Goal: Complete application form: Complete application form

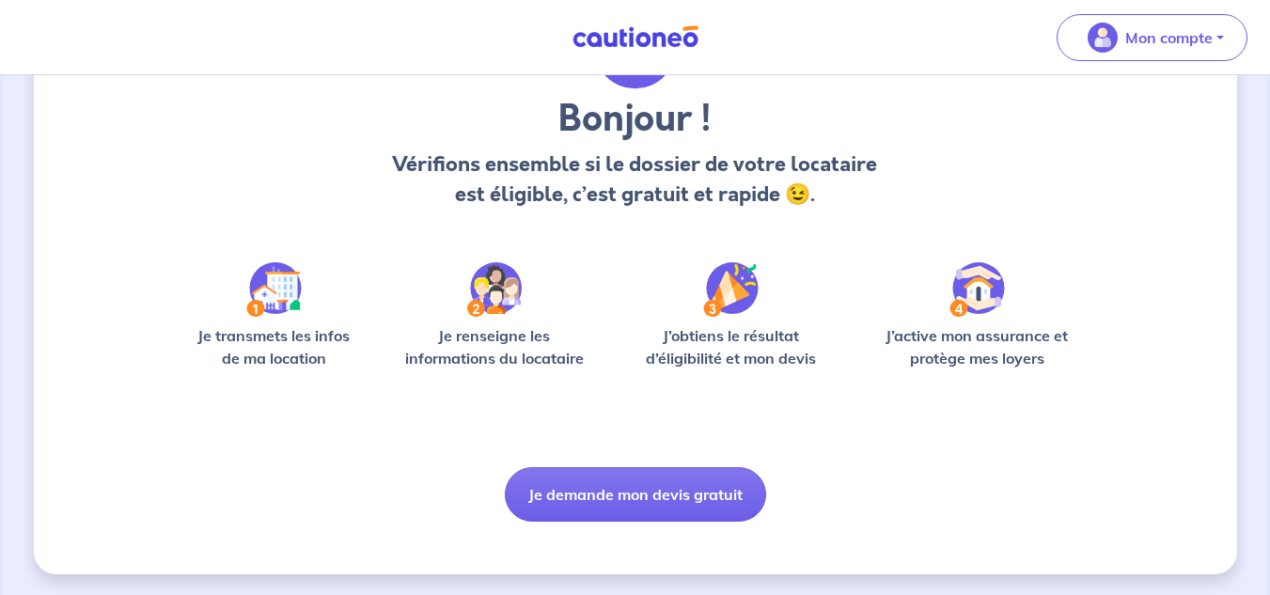
scroll to position [138, 0]
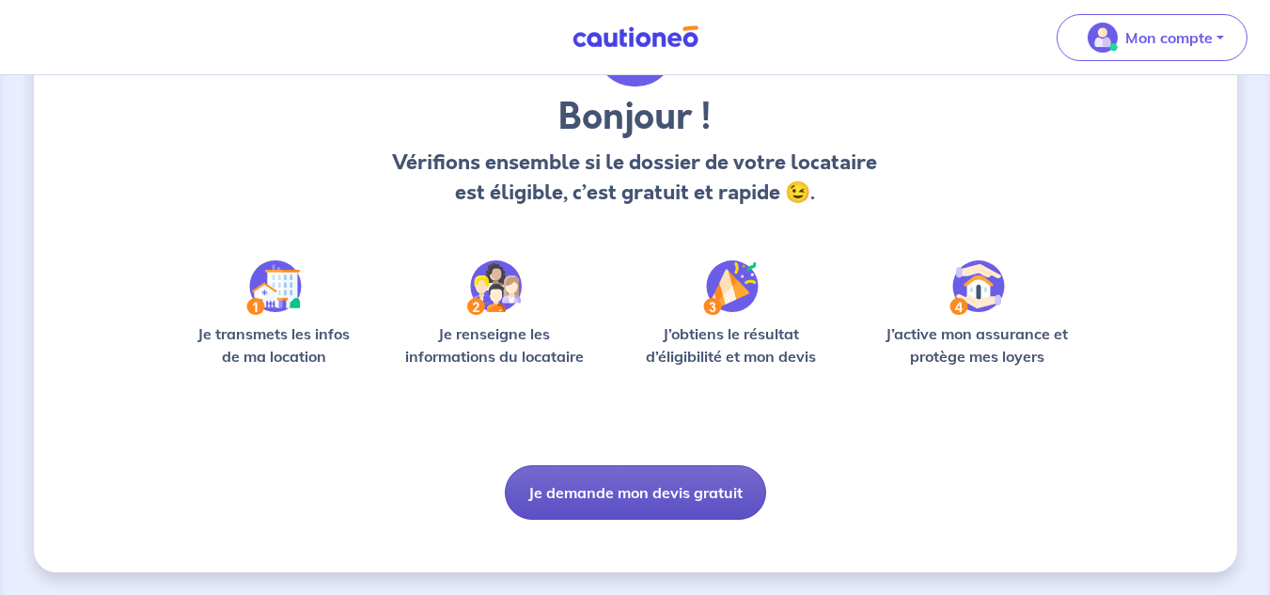
click at [687, 498] on button "Je demande mon devis gratuit" at bounding box center [635, 492] width 261 height 55
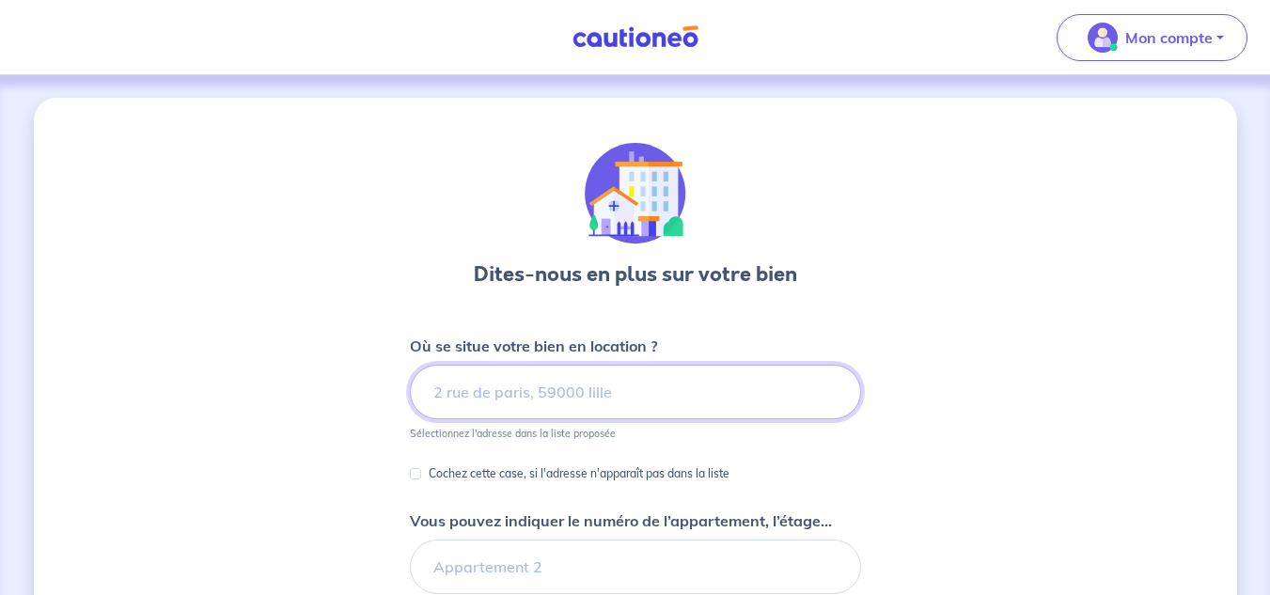
click at [605, 399] on input at bounding box center [635, 392] width 451 height 55
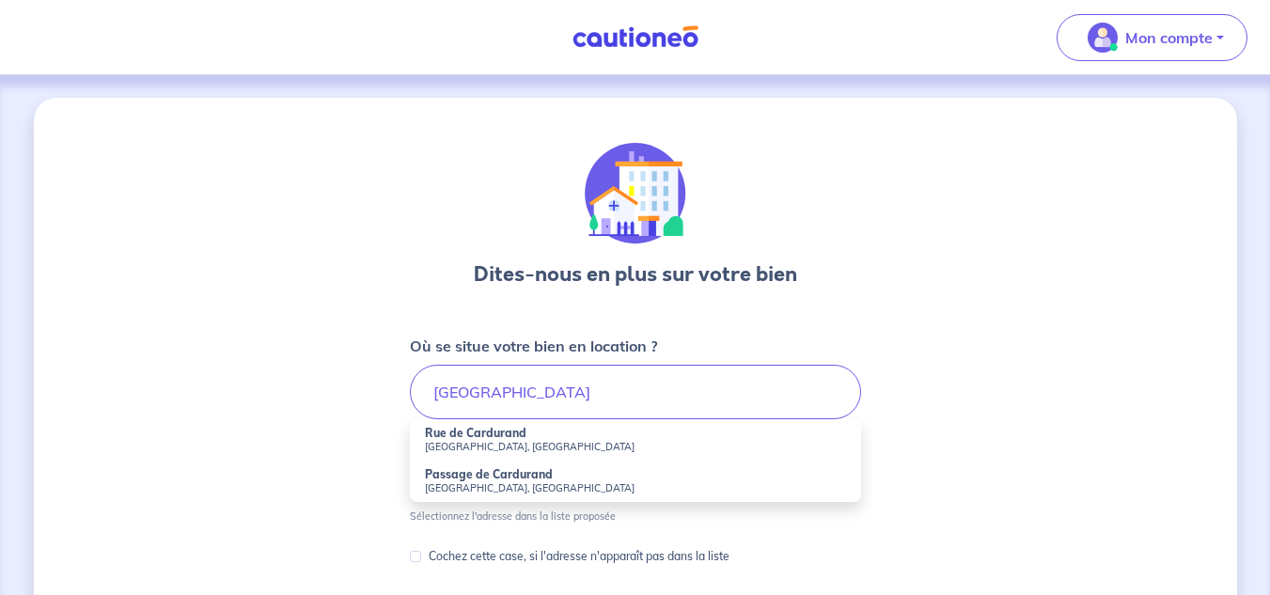
click at [541, 435] on li "[GEOGRAPHIC_DATA], [GEOGRAPHIC_DATA]" at bounding box center [635, 439] width 451 height 41
type input "[GEOGRAPHIC_DATA], [GEOGRAPHIC_DATA], [GEOGRAPHIC_DATA]"
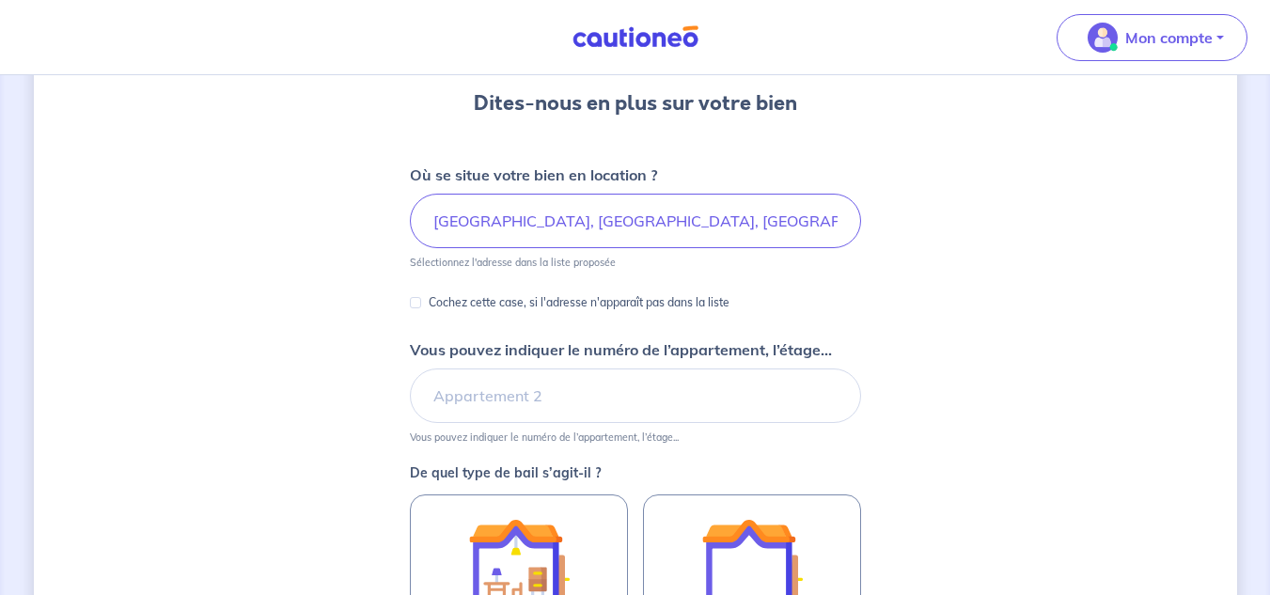
scroll to position [282, 0]
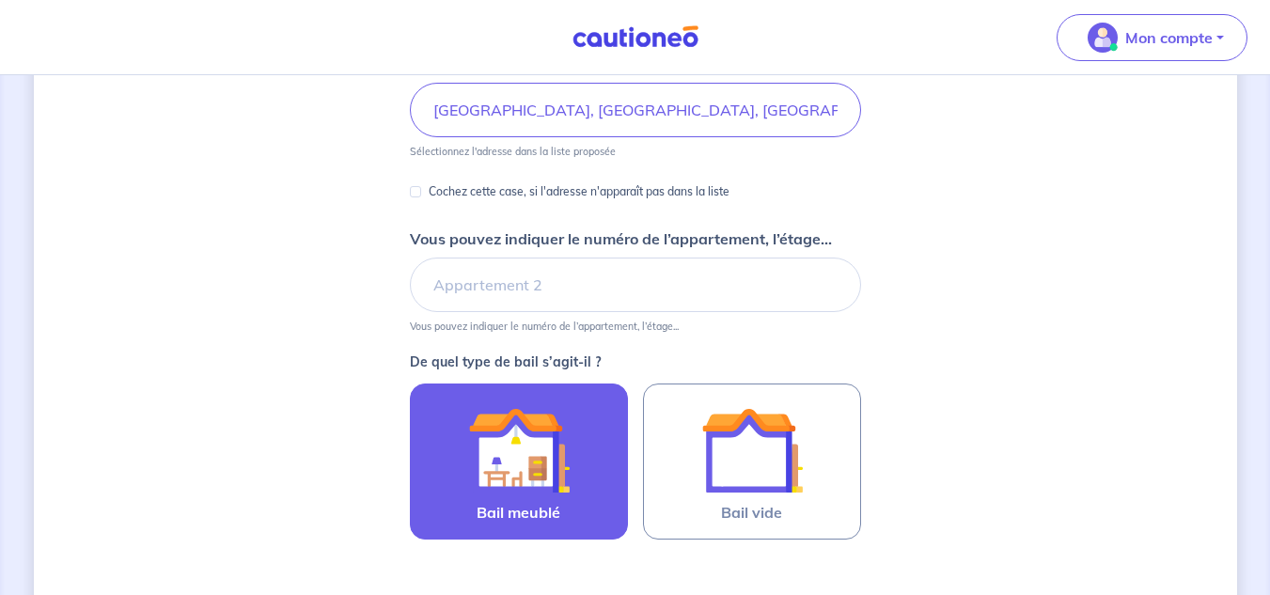
click at [526, 431] on img at bounding box center [519, 451] width 102 height 102
click at [0, 0] on input "Bail meublé" at bounding box center [0, 0] width 0 height 0
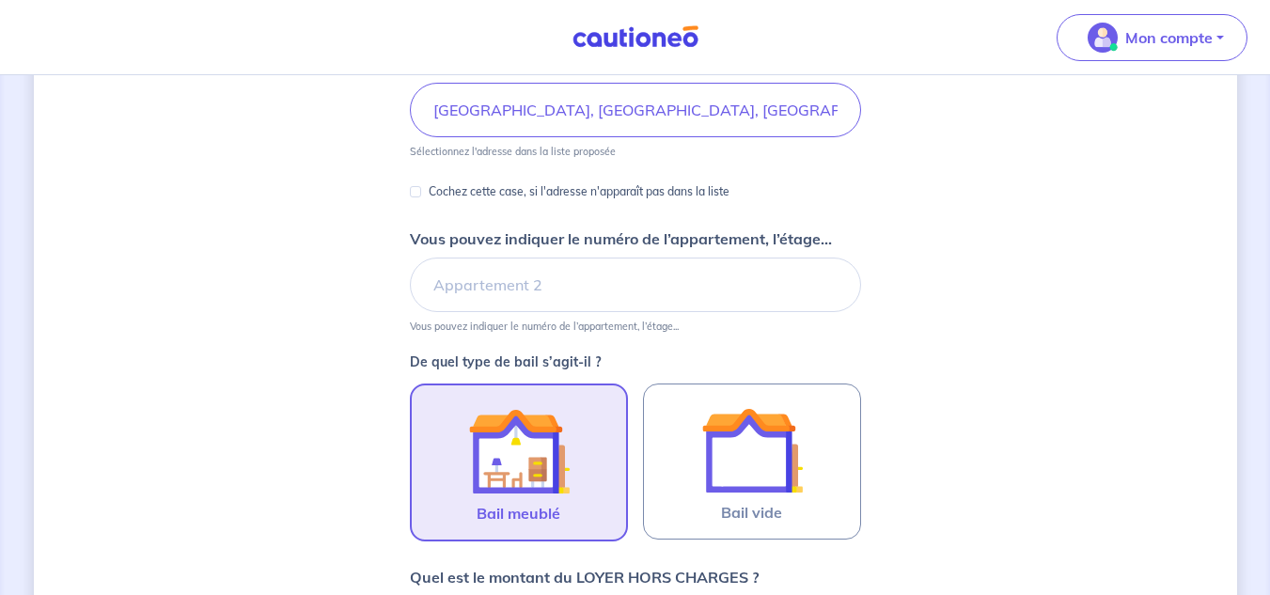
click at [526, 431] on img at bounding box center [519, 452] width 102 height 102
click at [0, 0] on input "Bail meublé" at bounding box center [0, 0] width 0 height 0
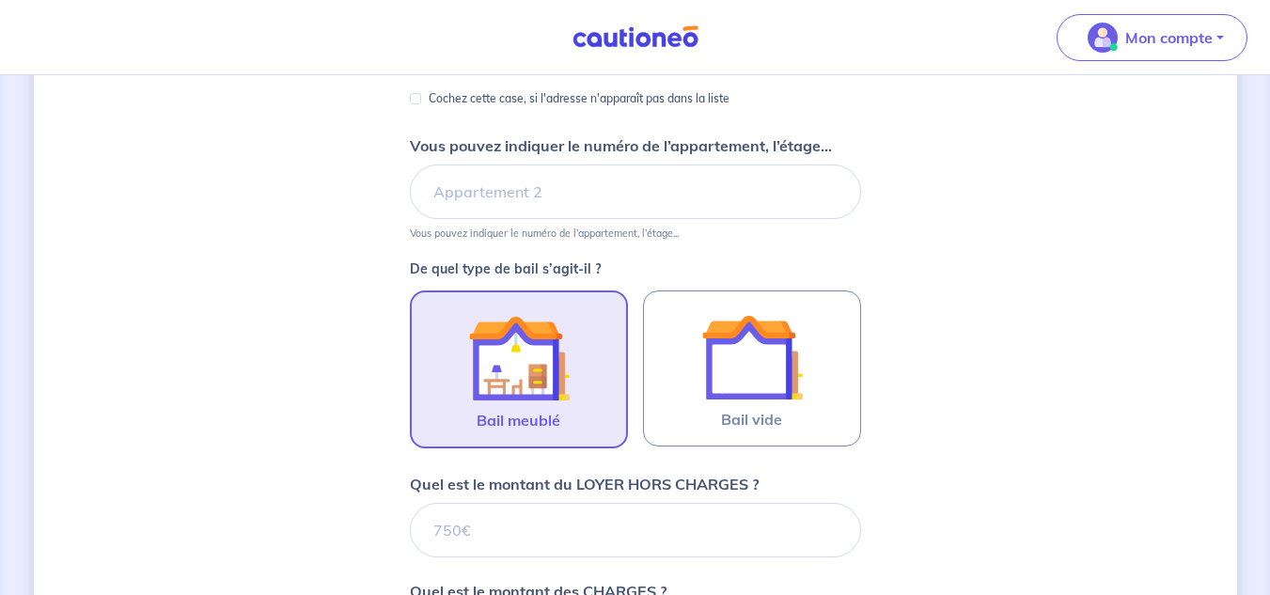
click at [527, 431] on form "Où se situe votre bien en location ? [GEOGRAPHIC_DATA], [GEOGRAPHIC_DATA], [GEO…" at bounding box center [635, 480] width 451 height 1040
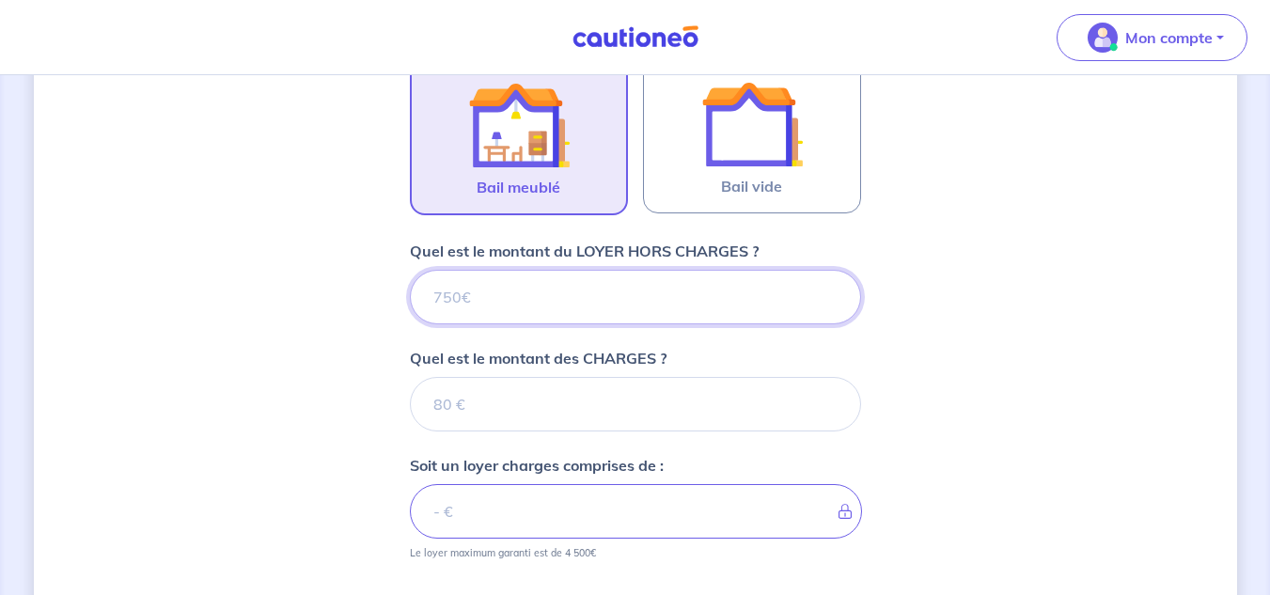
click at [539, 301] on input "Quel est le montant du LOYER HORS CHARGES ?" at bounding box center [635, 297] width 451 height 55
type input "600"
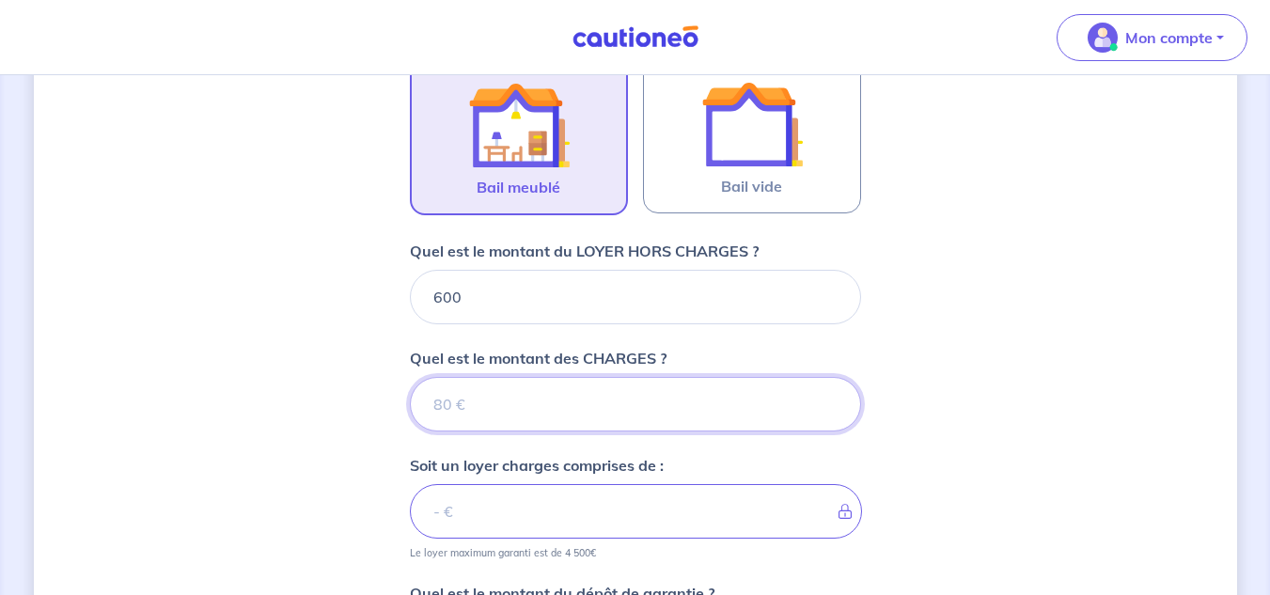
click at [559, 408] on input "Quel est le montant des CHARGES ?" at bounding box center [635, 404] width 451 height 55
type input "30"
type input "630"
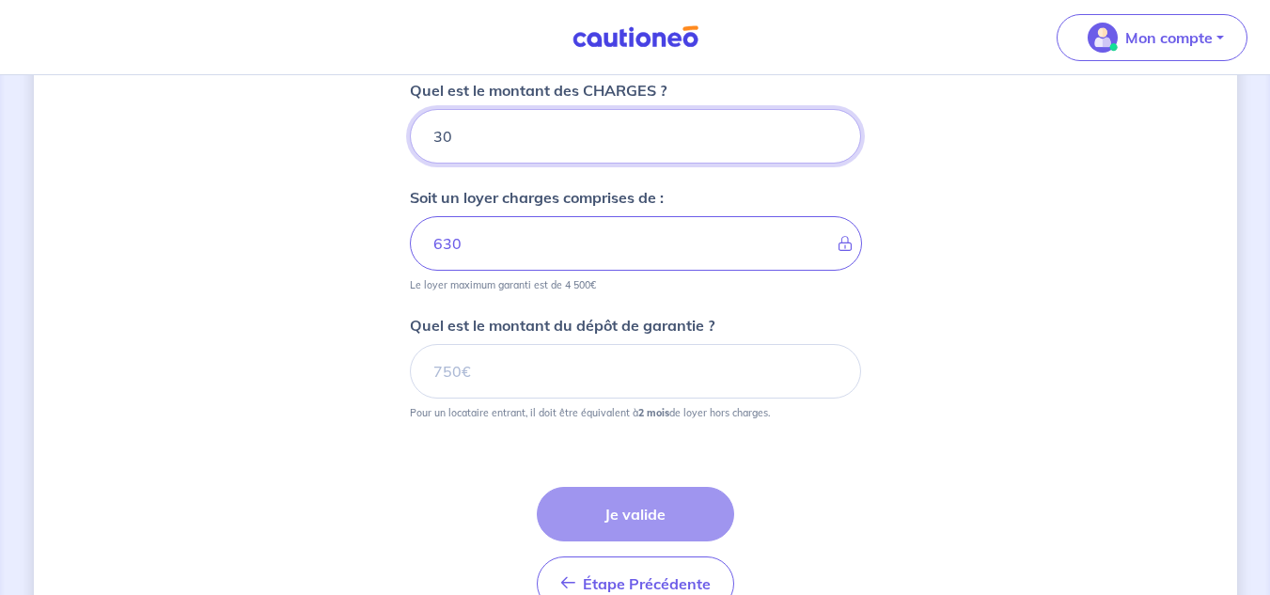
scroll to position [890, 0]
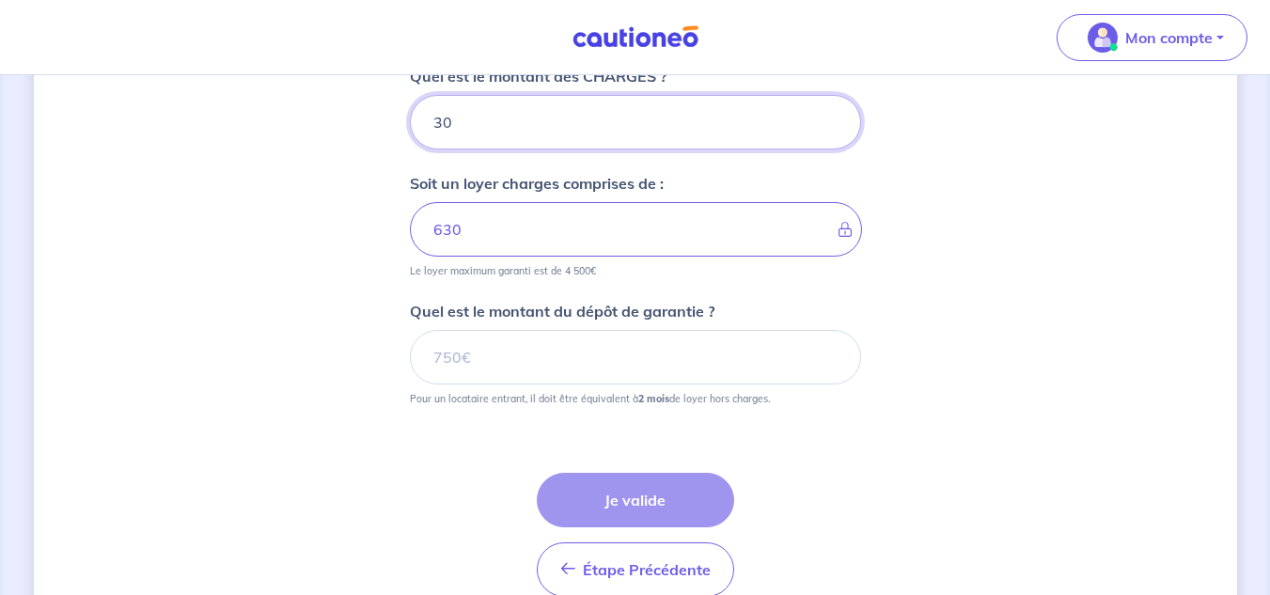
type input "30"
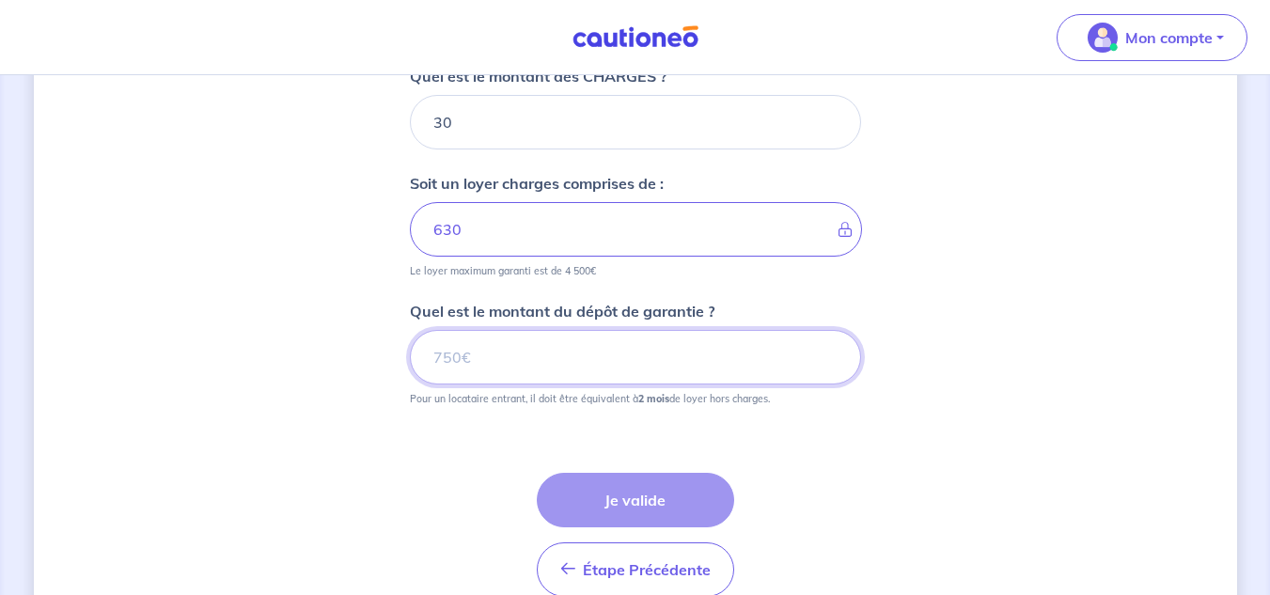
click at [602, 370] on input "Quel est le montant du dépôt de garantie ?" at bounding box center [635, 357] width 451 height 55
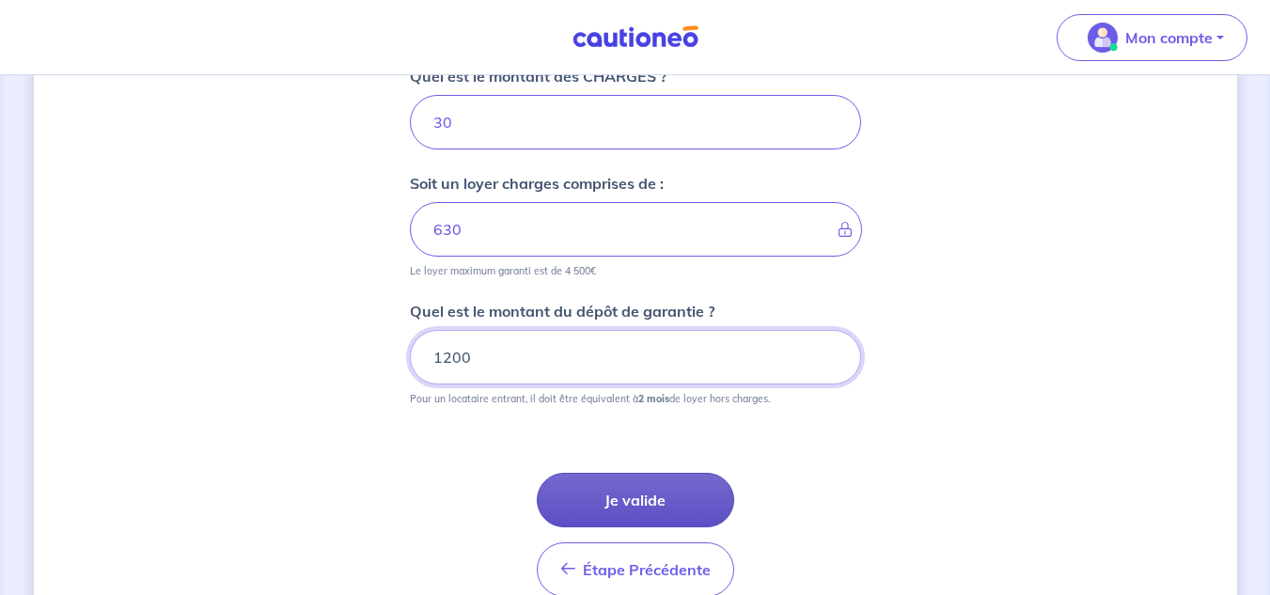
type input "1200"
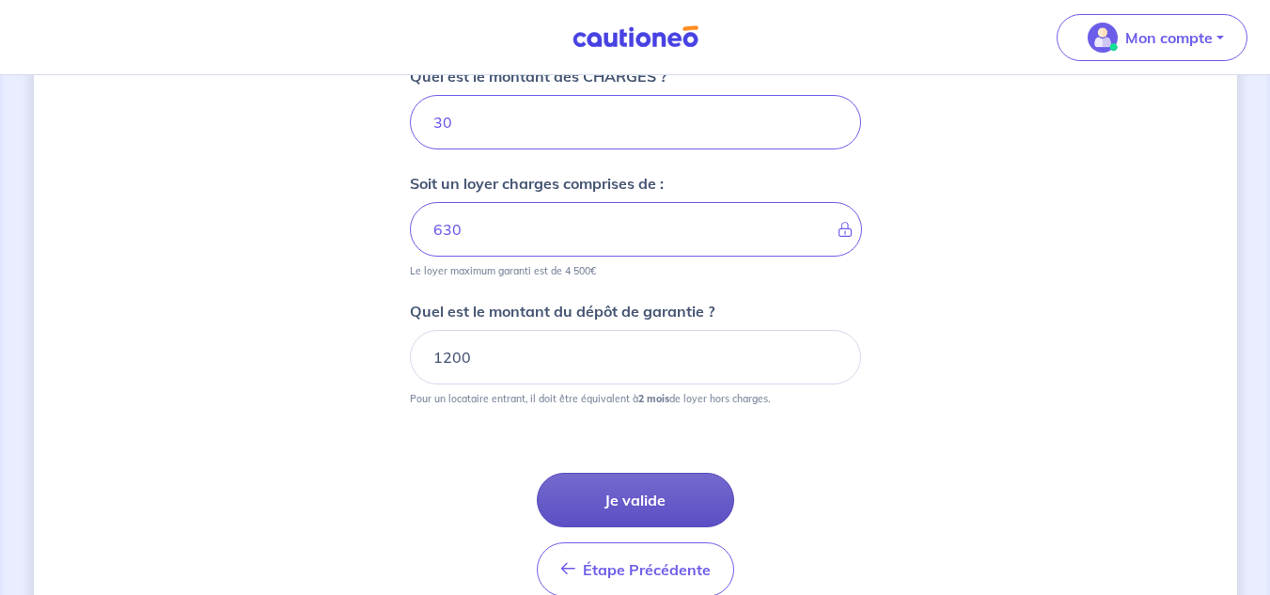
click at [649, 502] on button "Je valide" at bounding box center [635, 500] width 197 height 55
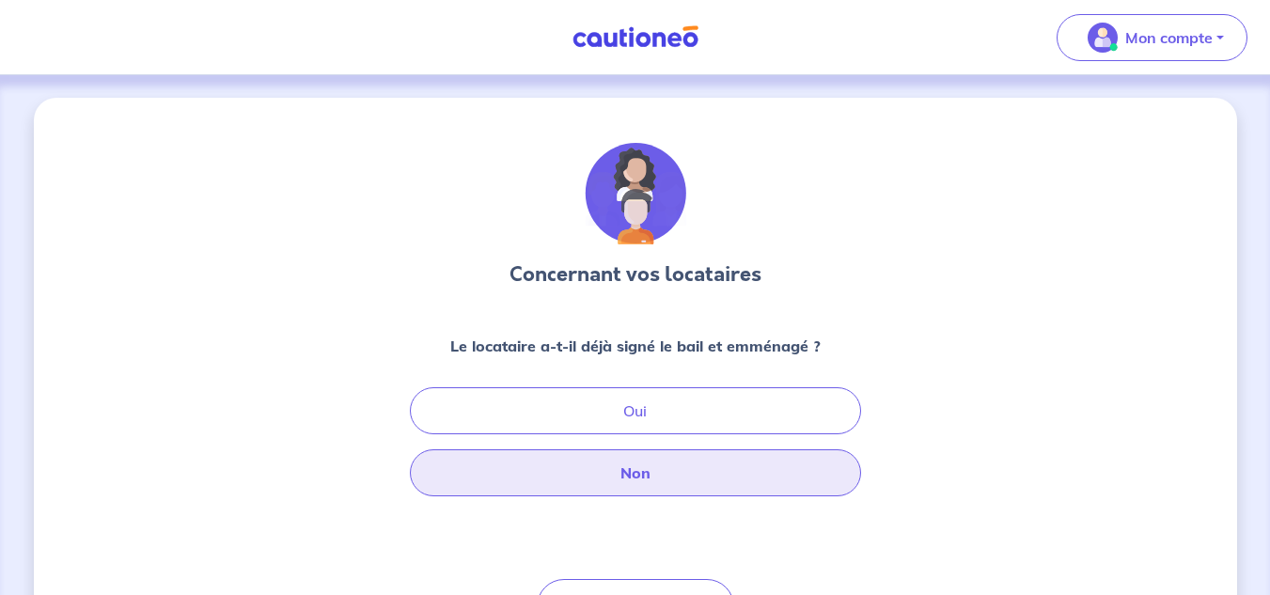
click at [623, 473] on button "Non" at bounding box center [635, 472] width 451 height 47
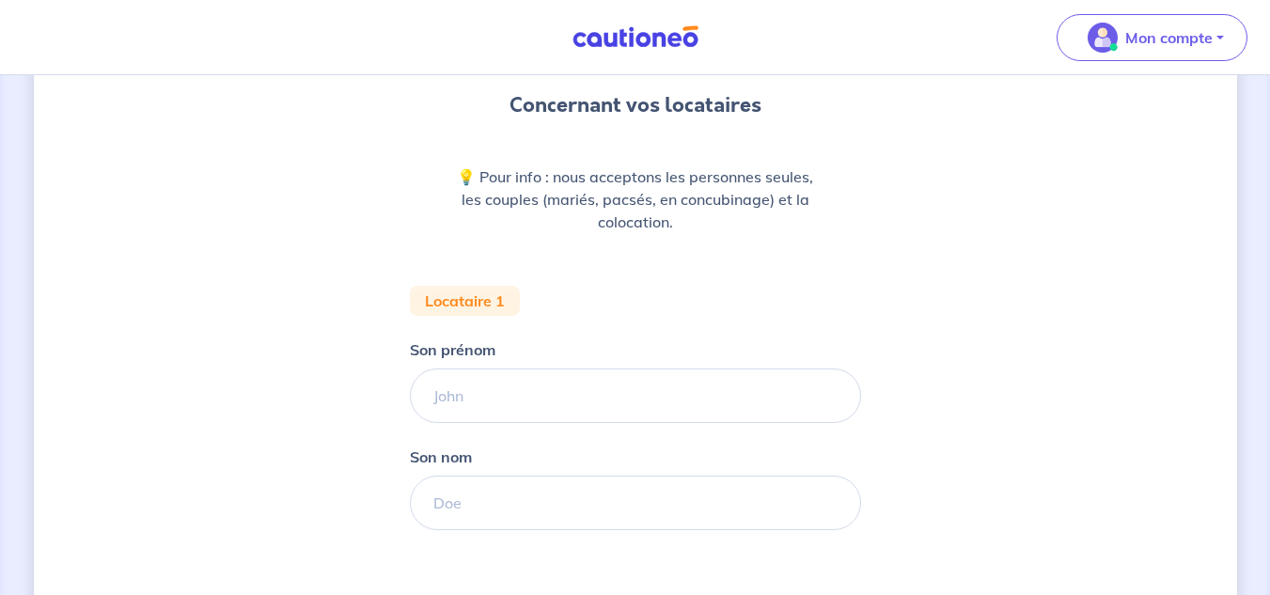
scroll to position [282, 0]
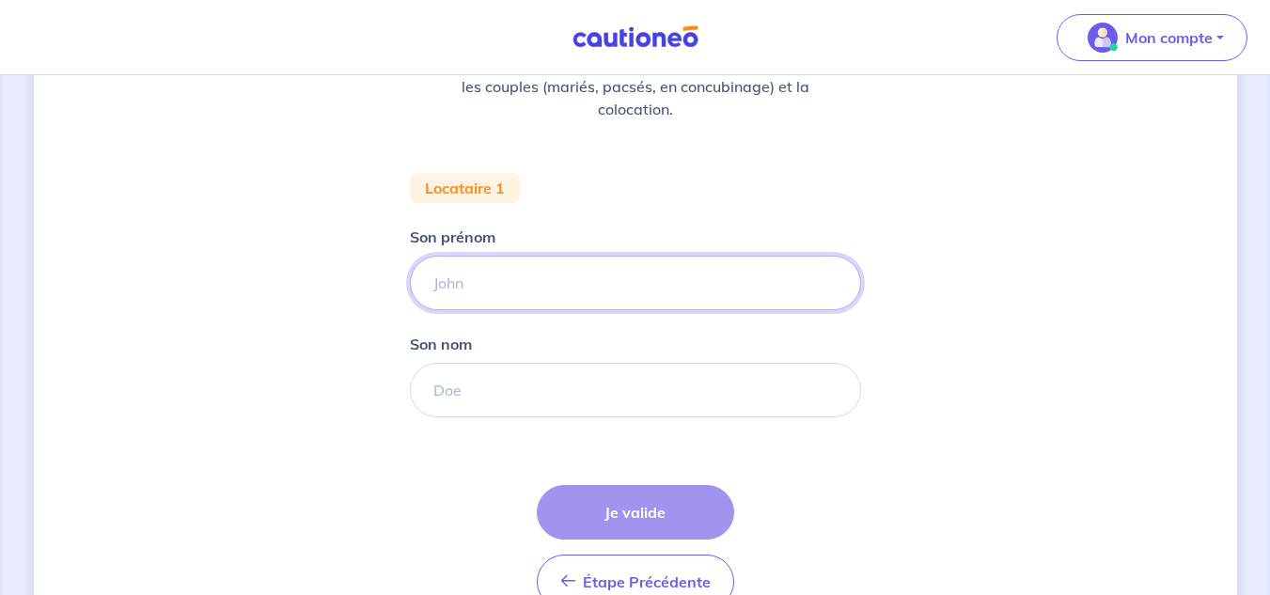
click at [531, 289] on input "Son prénom" at bounding box center [635, 283] width 451 height 55
type input "[PERSON_NAME]"
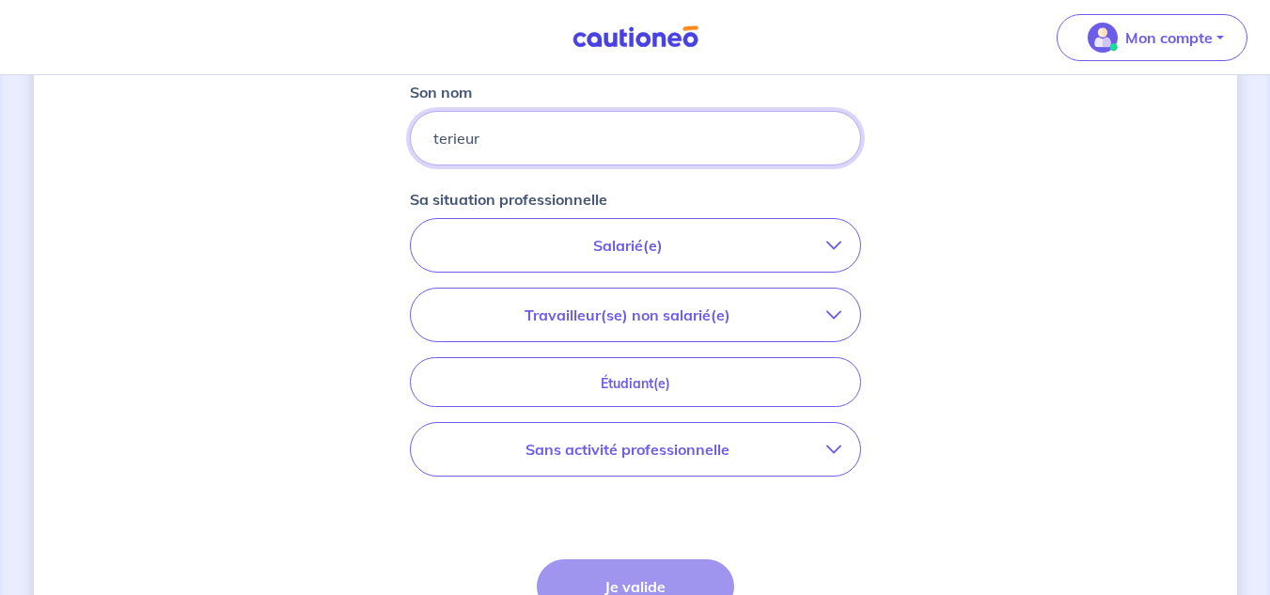
scroll to position [564, 0]
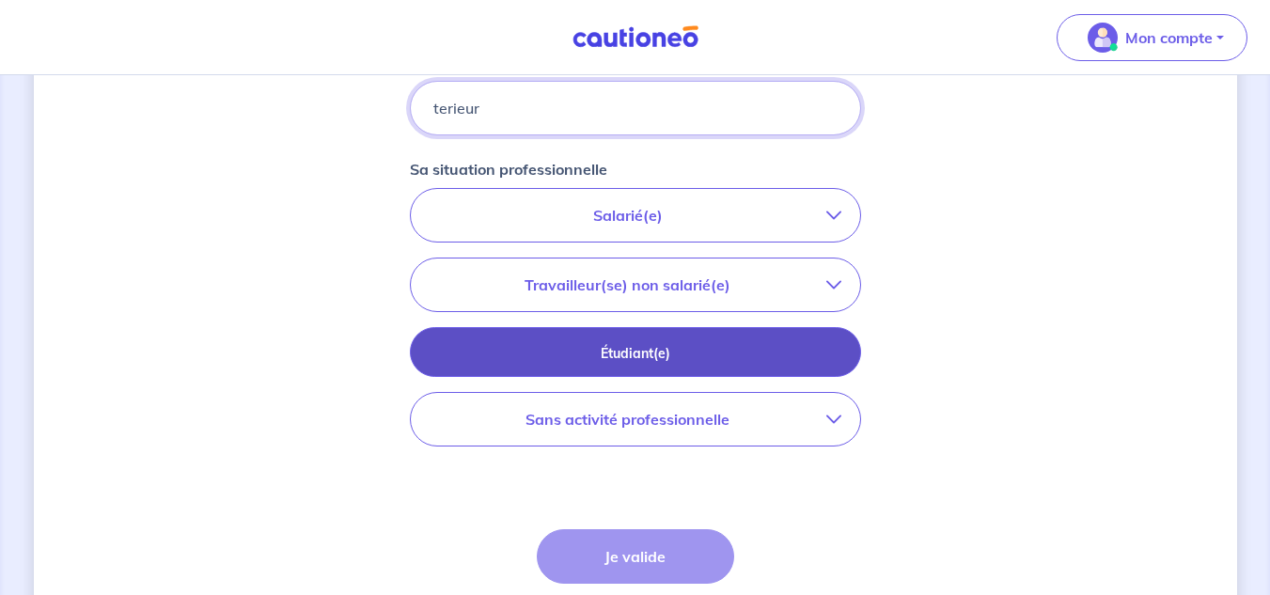
type input "terieur"
click at [559, 331] on button "Étudiant(e)" at bounding box center [635, 352] width 451 height 50
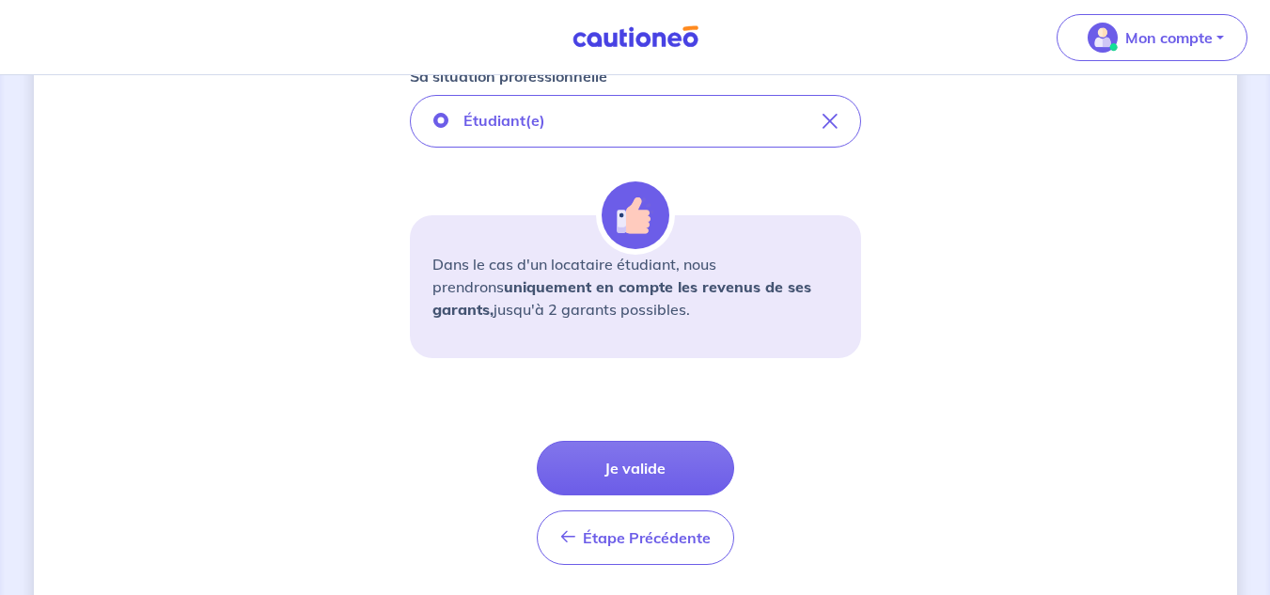
scroll to position [658, 0]
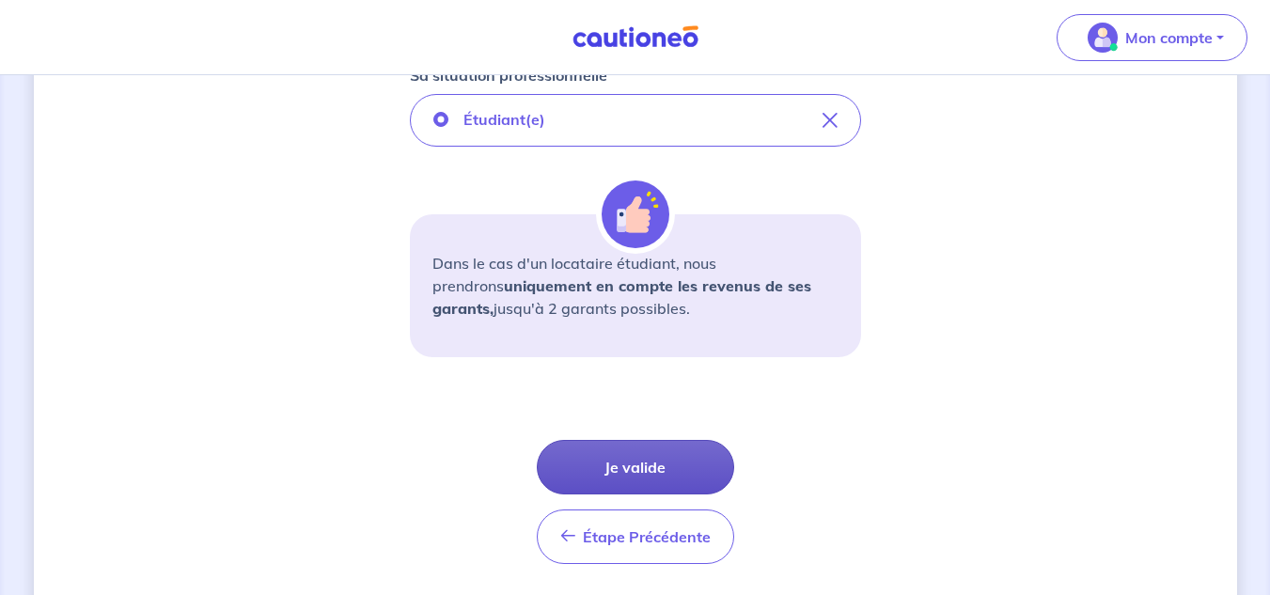
click at [620, 460] on button "Je valide" at bounding box center [635, 467] width 197 height 55
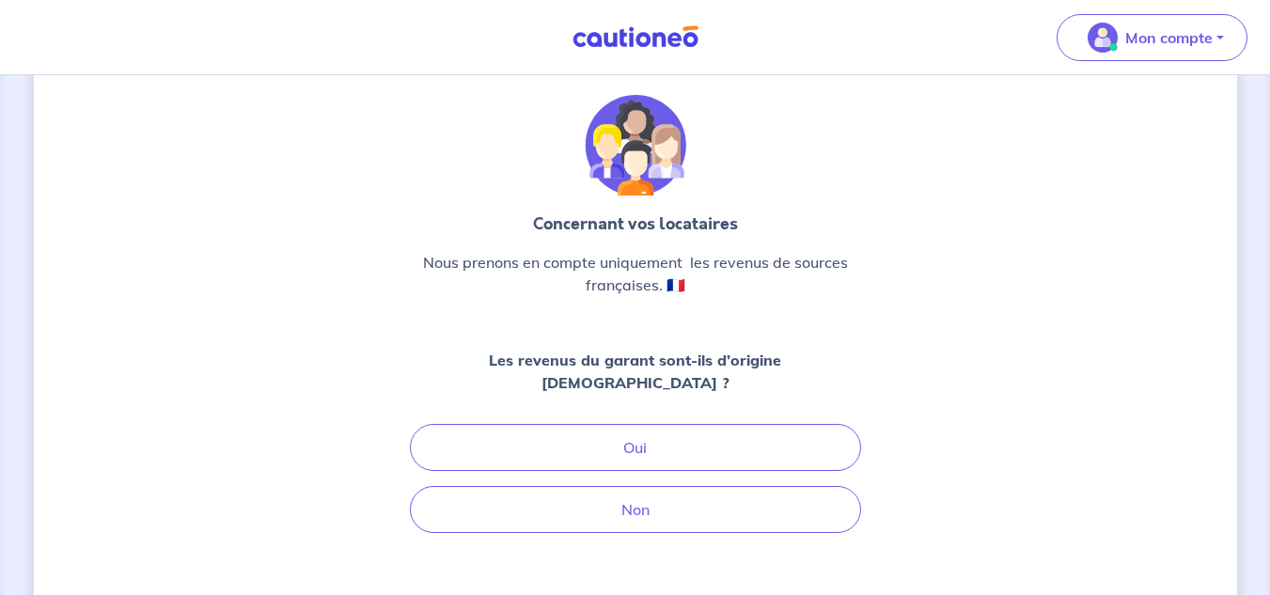
scroll to position [94, 0]
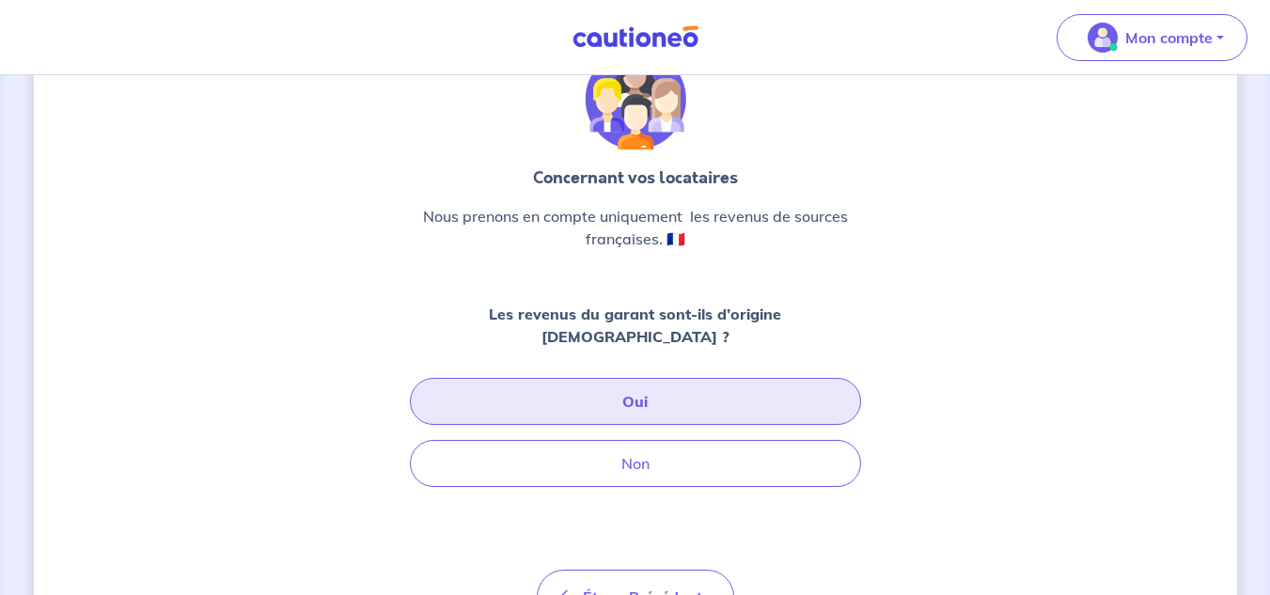
click at [635, 383] on button "Oui" at bounding box center [635, 401] width 451 height 47
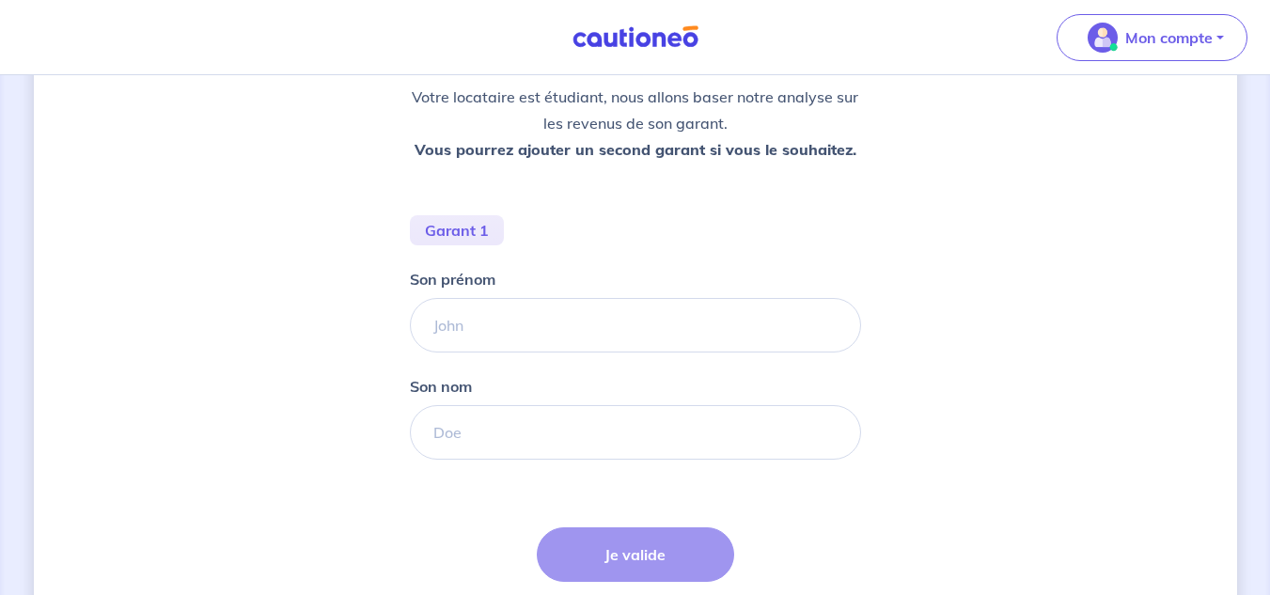
scroll to position [282, 0]
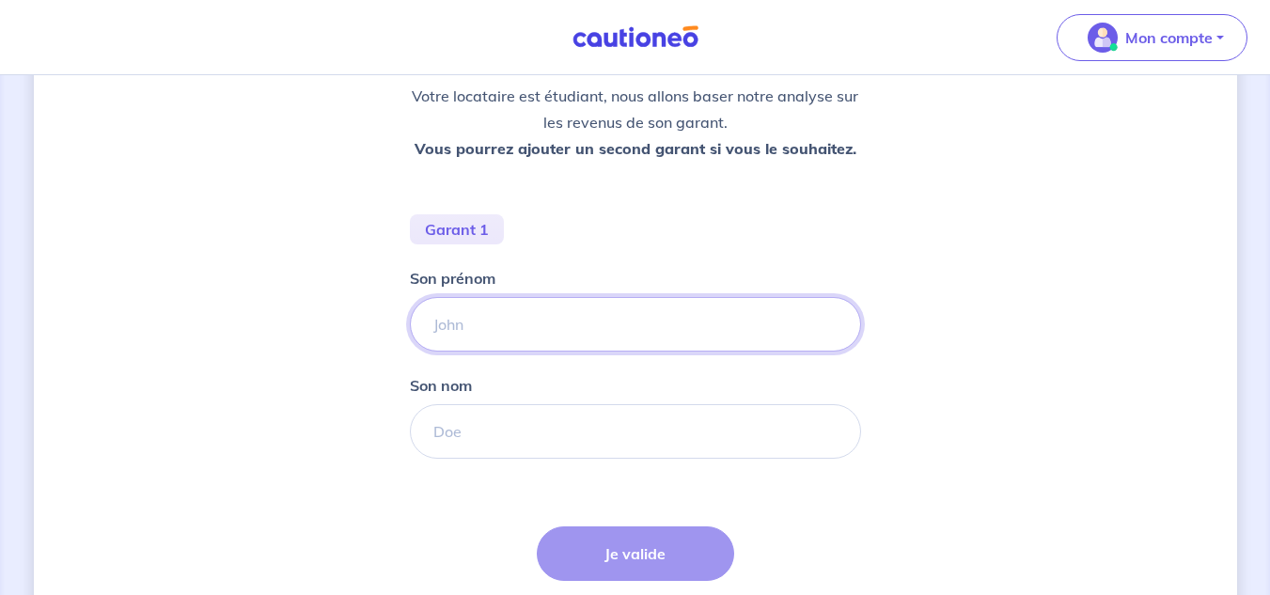
click at [527, 335] on input "Son prénom" at bounding box center [635, 324] width 451 height 55
type input "[PERSON_NAME]"
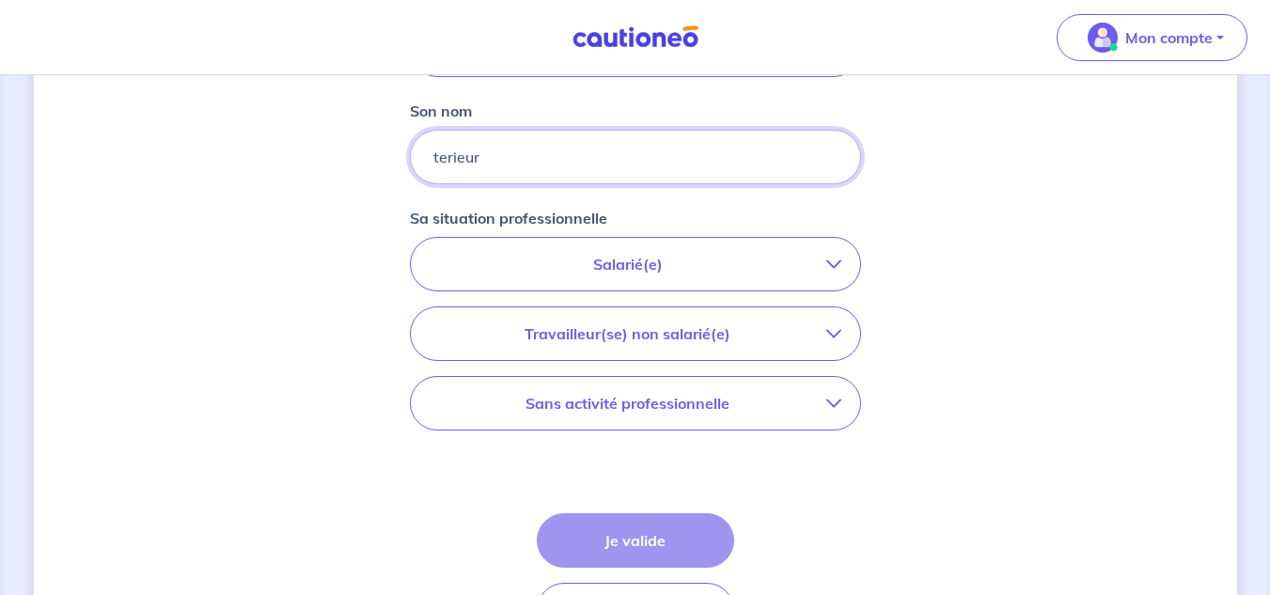
scroll to position [564, 0]
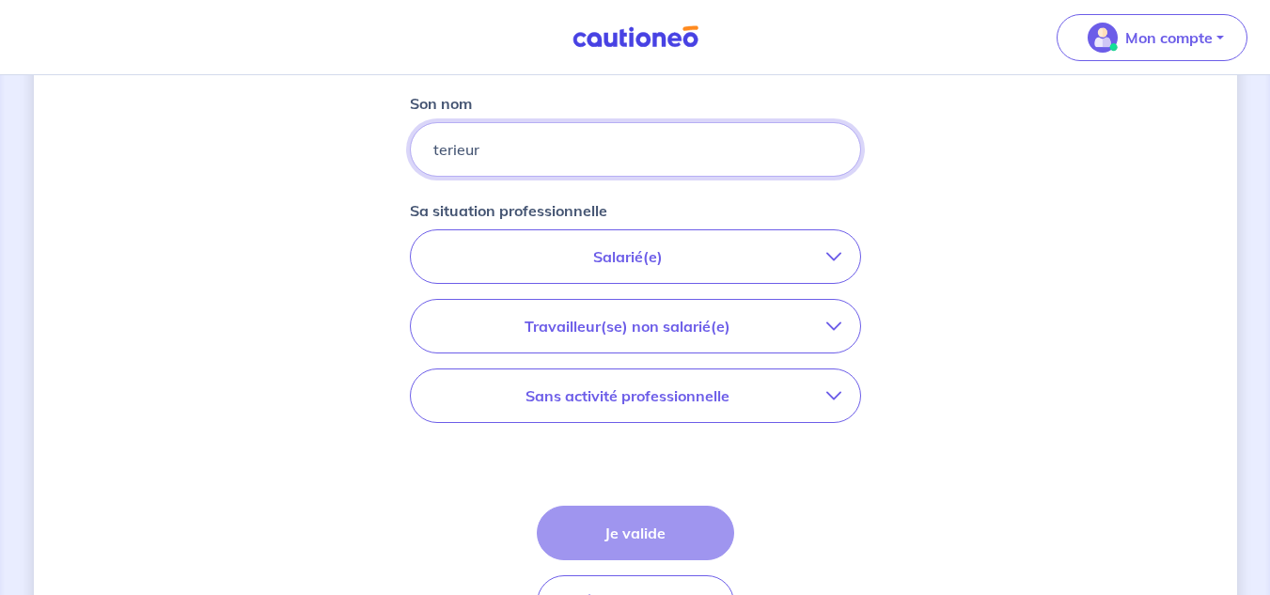
type input "terieur"
click at [593, 235] on button "Salarié(e)" at bounding box center [635, 256] width 449 height 53
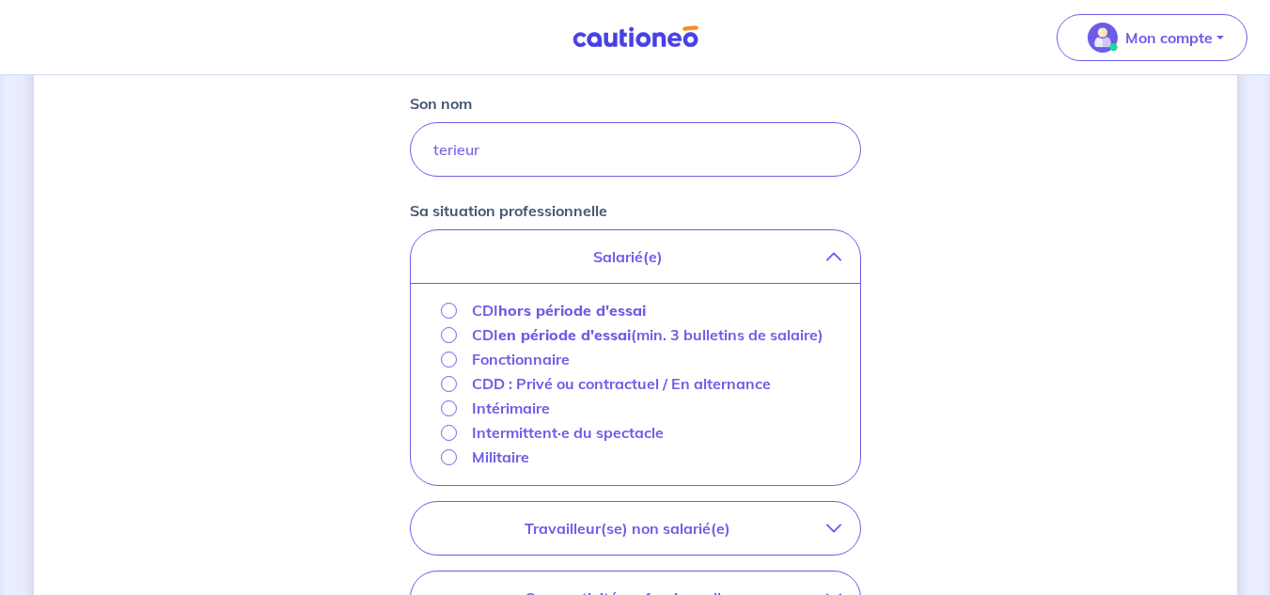
click at [482, 310] on p "CDI hors période d'essai" at bounding box center [559, 310] width 174 height 23
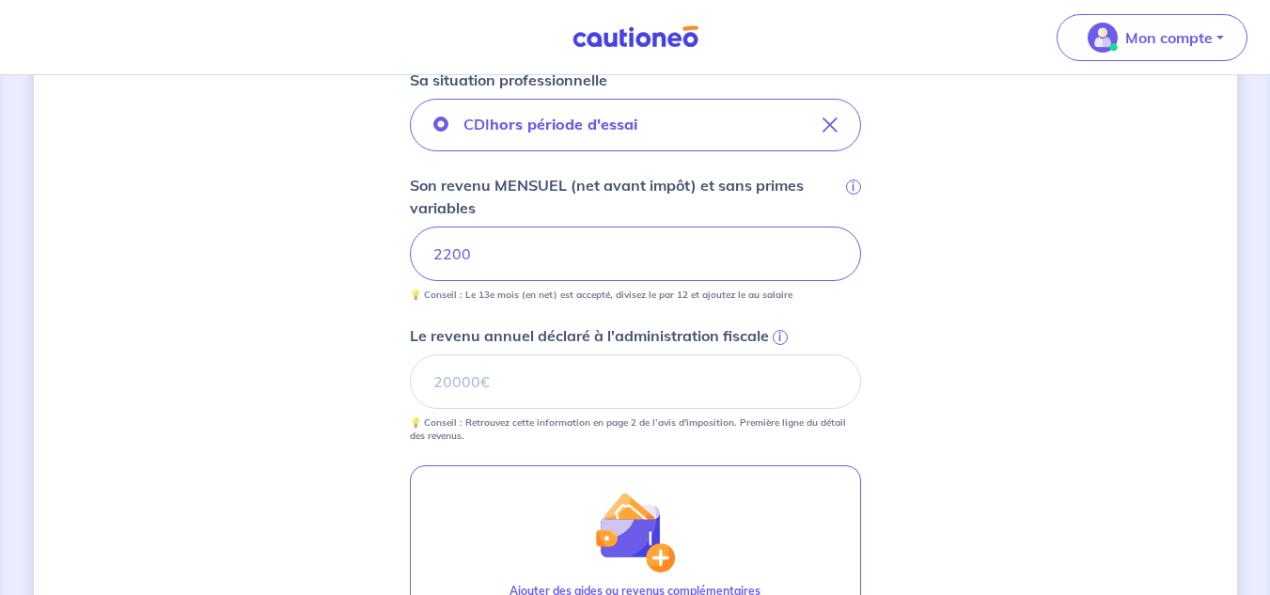
scroll to position [752, 0]
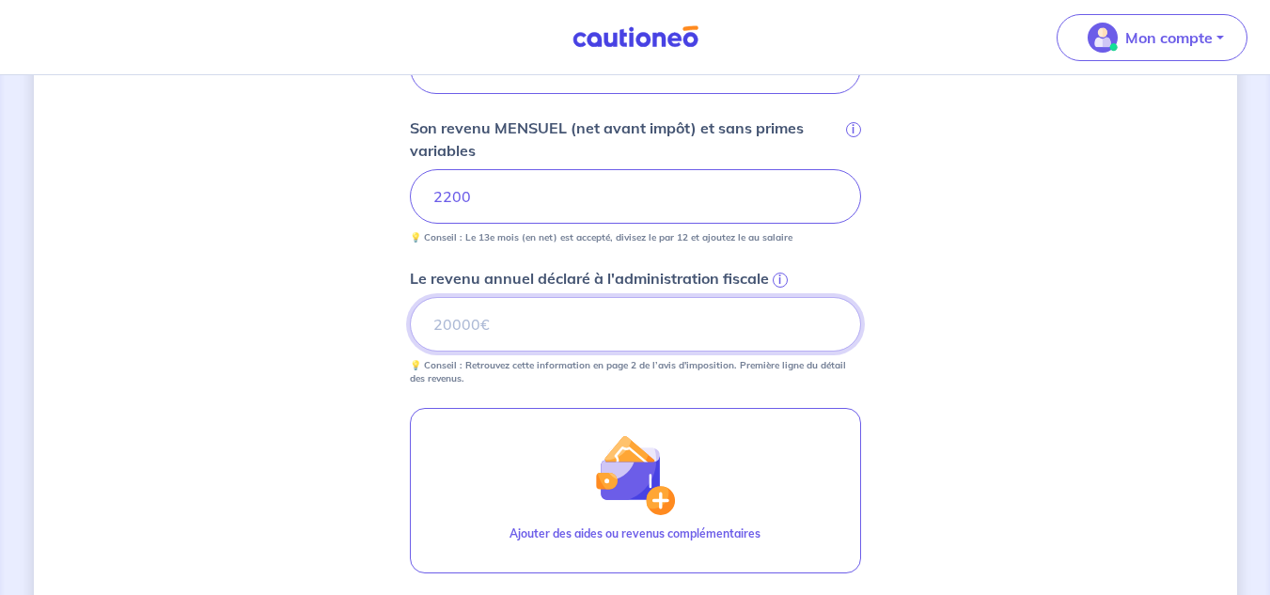
click at [469, 328] on input "Le revenu annuel déclaré à l'administration fiscale i" at bounding box center [635, 324] width 451 height 55
type input "25000"
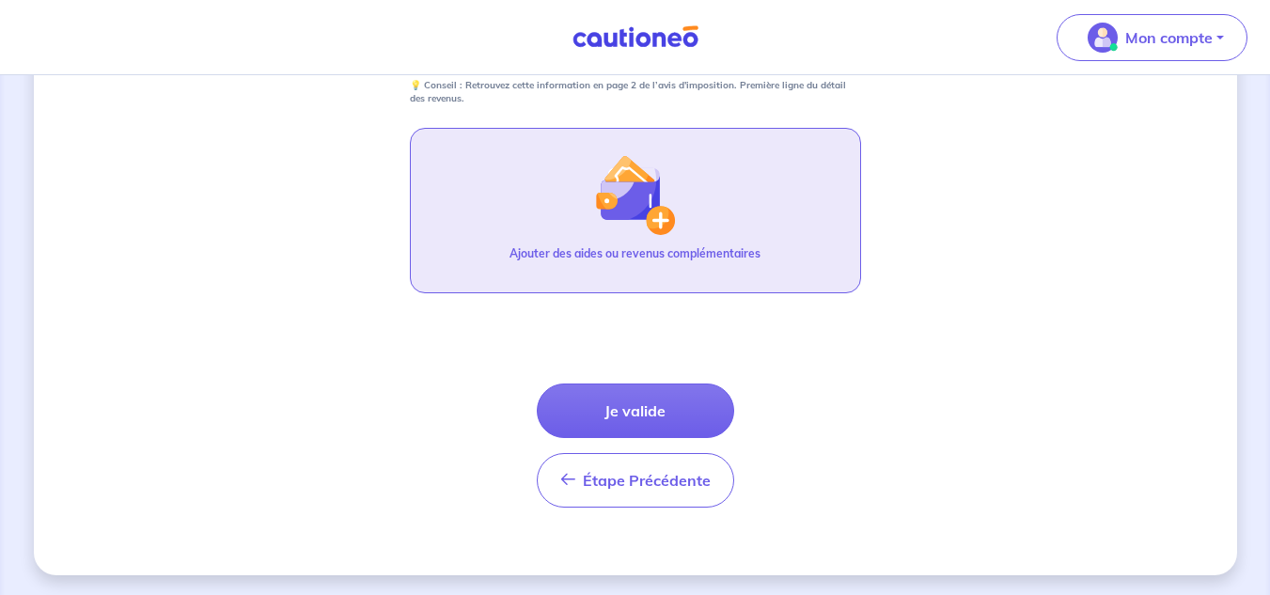
scroll to position [1034, 0]
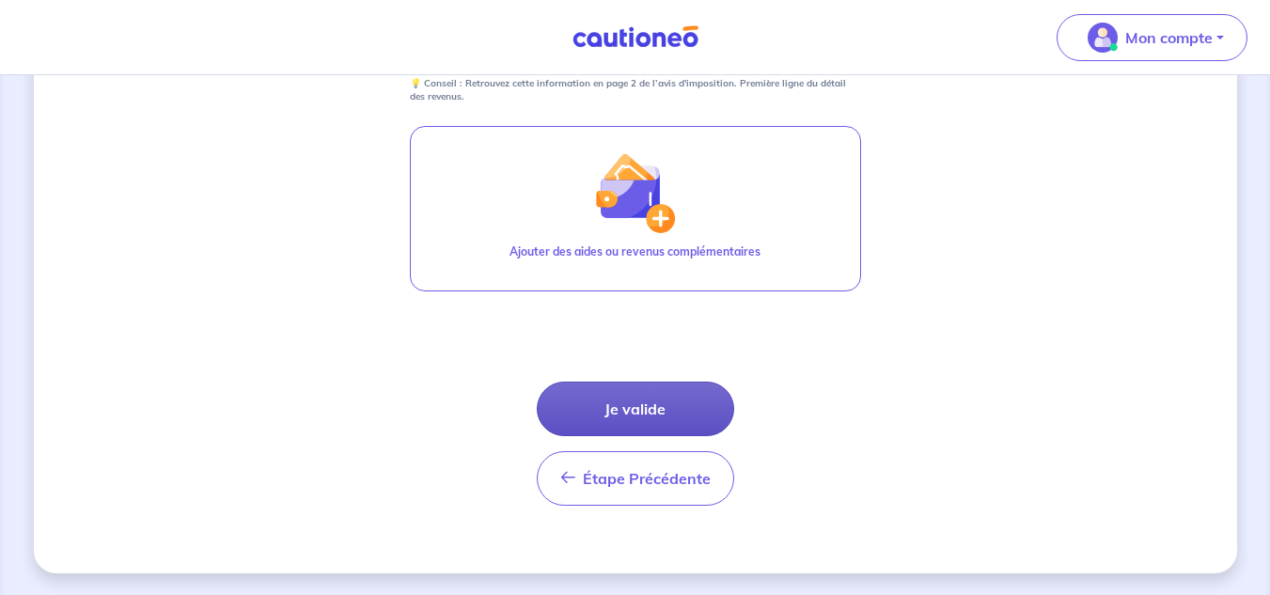
click at [613, 414] on button "Je valide" at bounding box center [635, 409] width 197 height 55
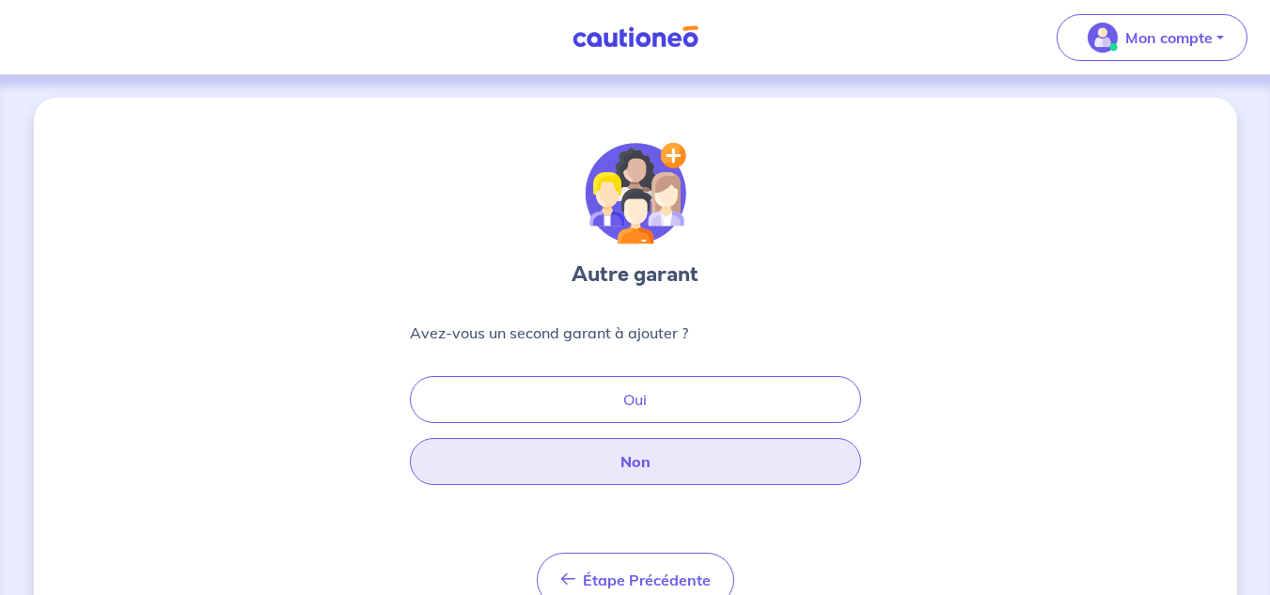
click at [626, 460] on button "Non" at bounding box center [635, 461] width 451 height 47
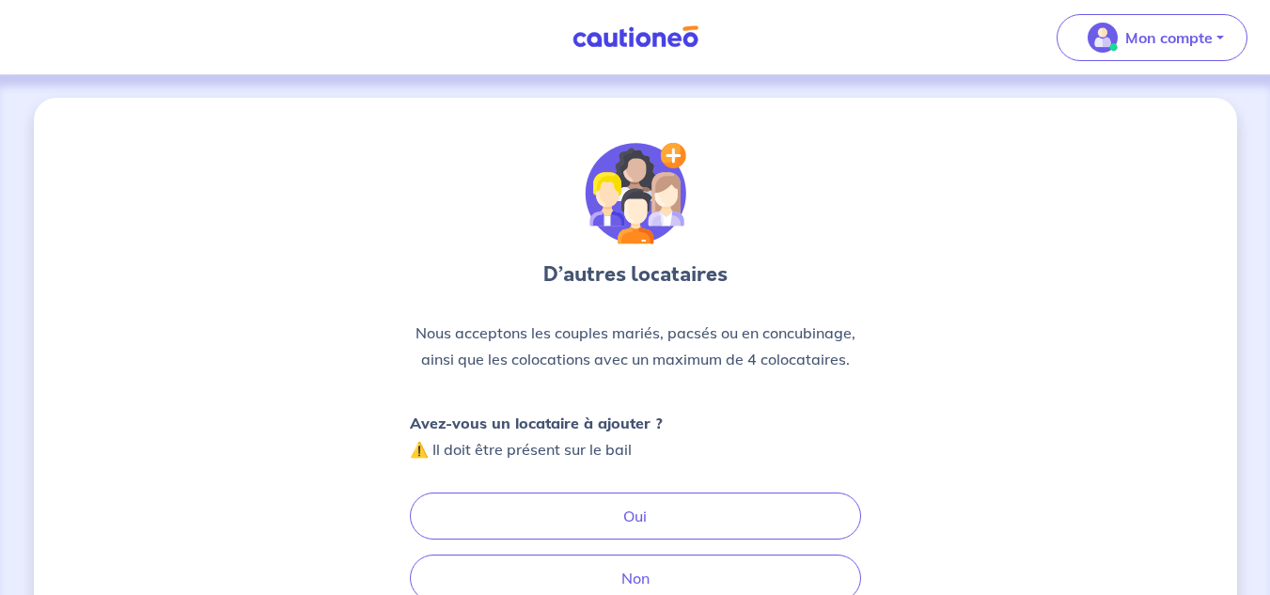
scroll to position [94, 0]
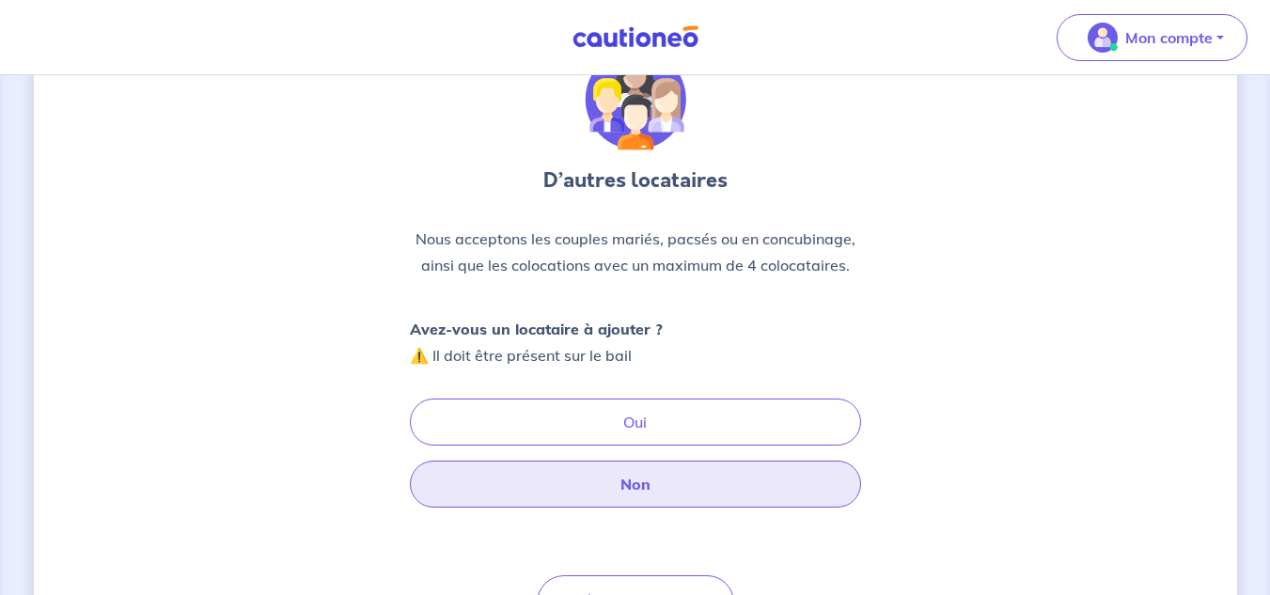
click at [626, 485] on button "Non" at bounding box center [635, 484] width 451 height 47
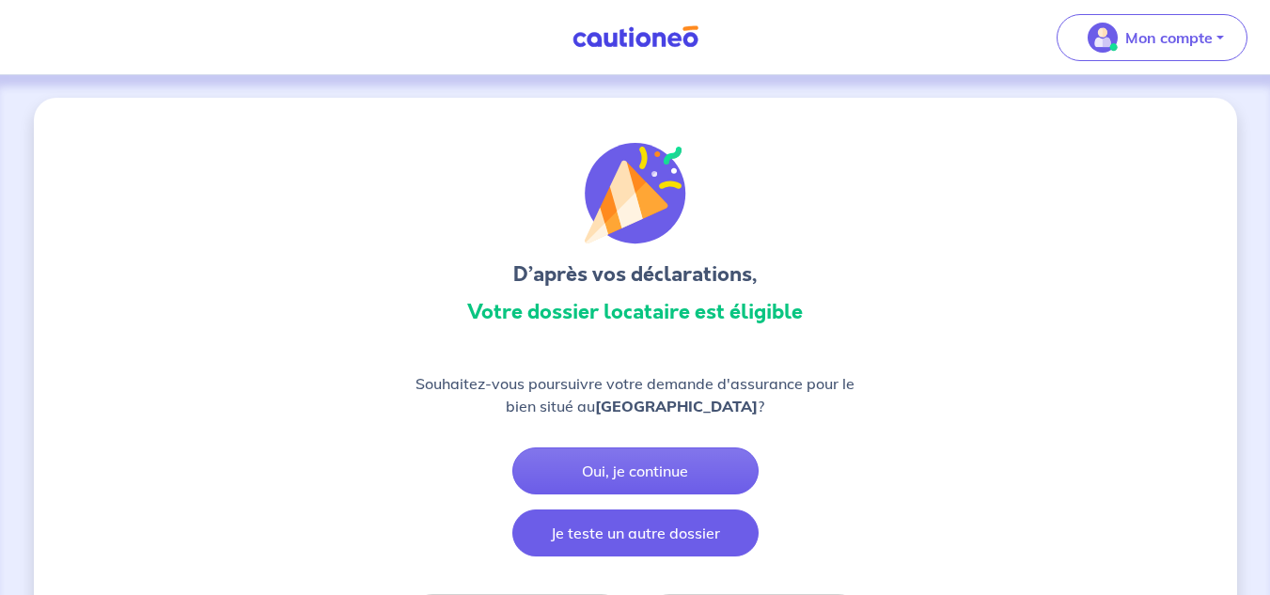
click at [647, 537] on button "Je teste un autre dossier" at bounding box center [635, 533] width 246 height 47
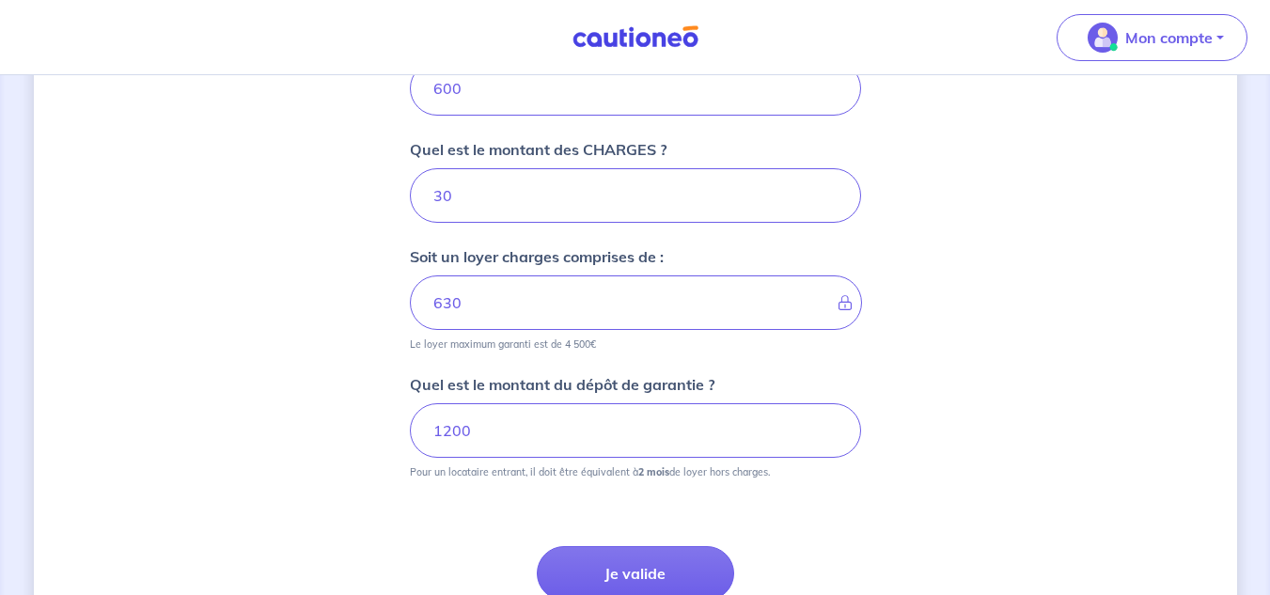
scroll to position [940, 0]
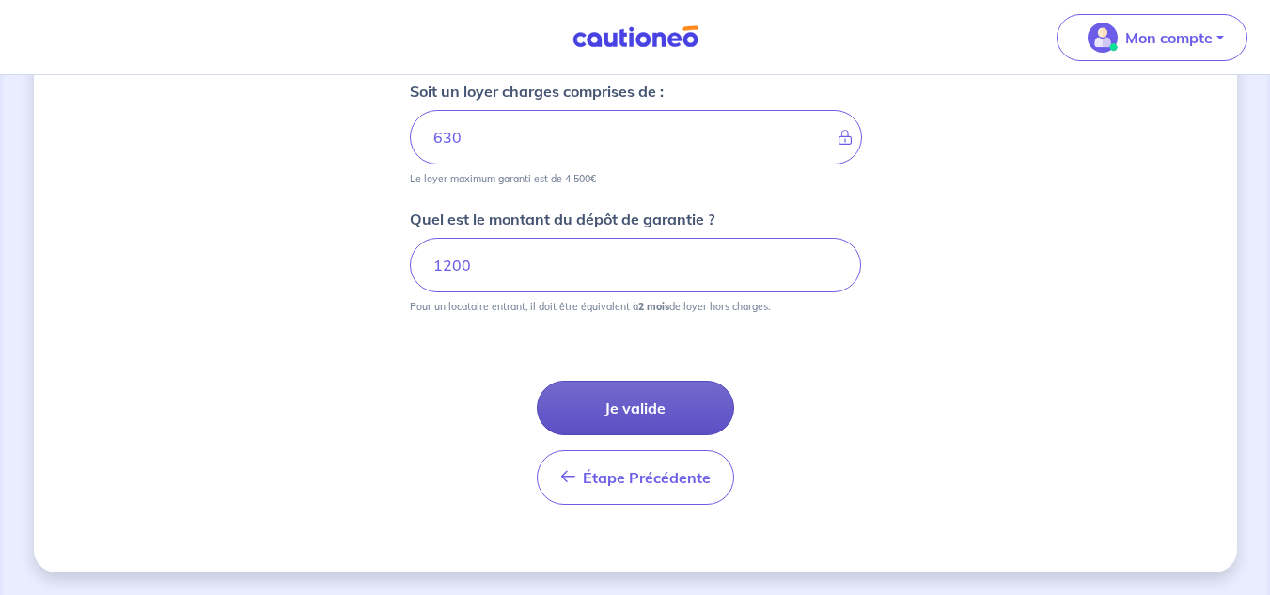
click at [632, 412] on button "Je valide" at bounding box center [635, 408] width 197 height 55
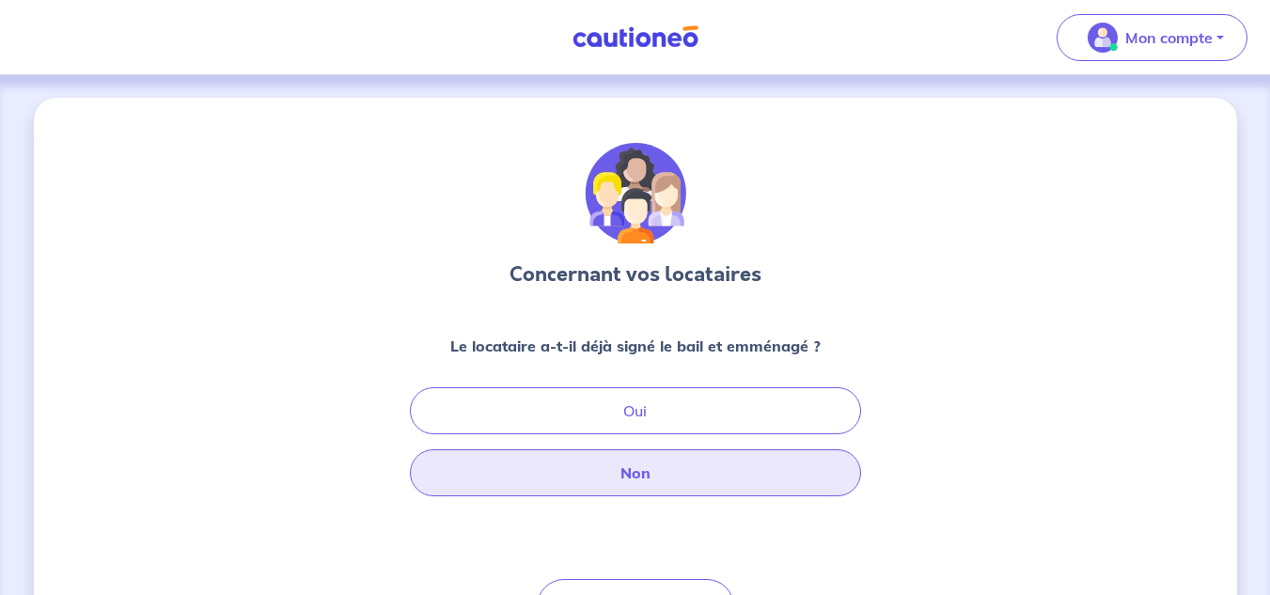
click at [624, 481] on button "Non" at bounding box center [635, 472] width 451 height 47
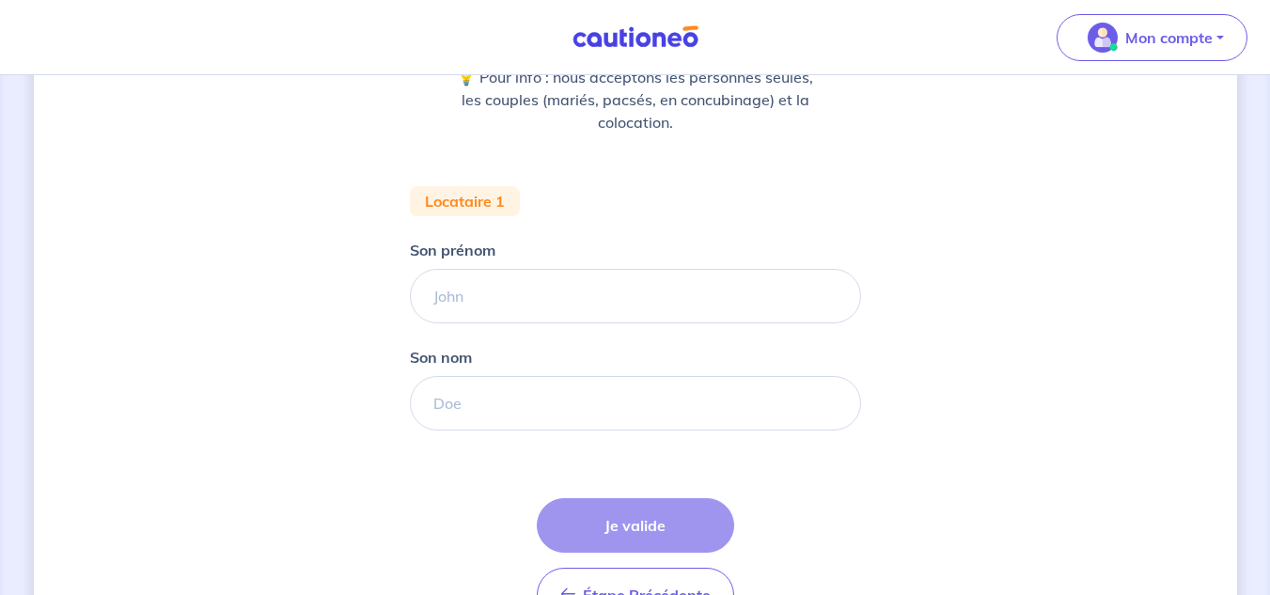
scroll to position [282, 0]
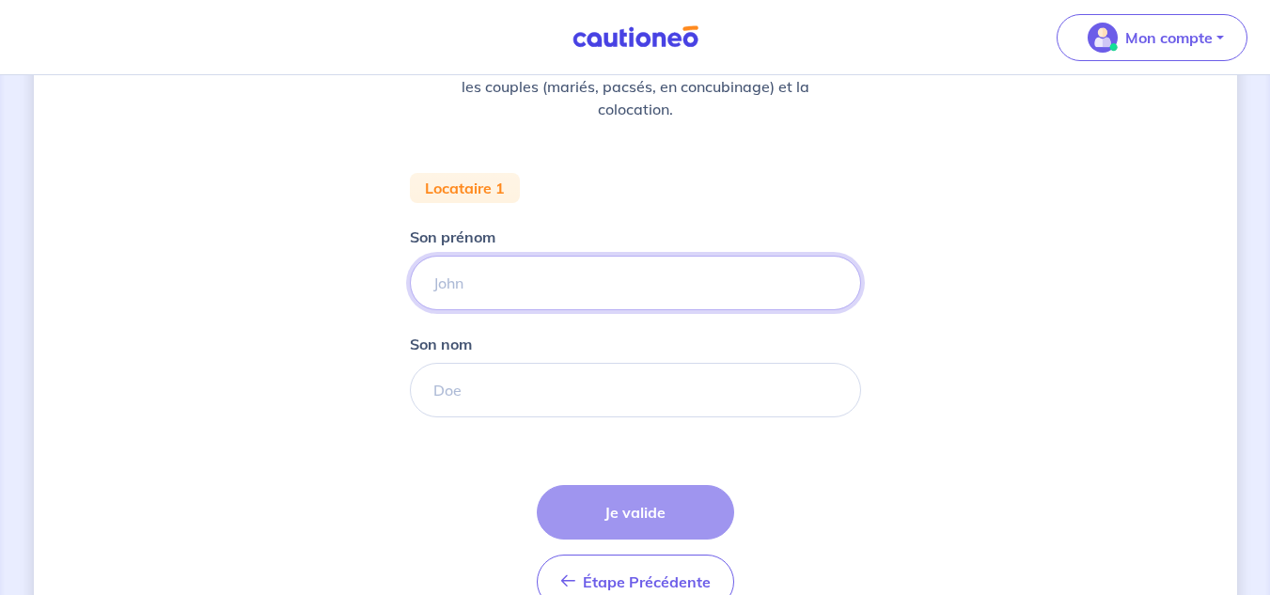
click at [512, 283] on input "Son prénom" at bounding box center [635, 283] width 451 height 55
type input "[PERSON_NAME]"
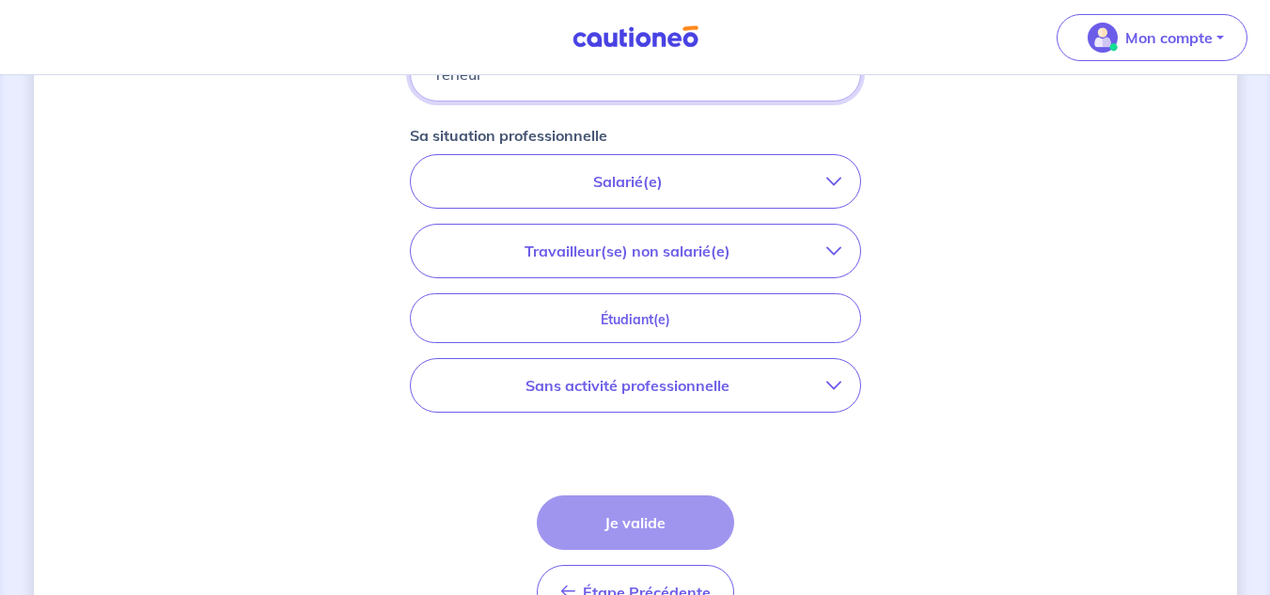
scroll to position [658, 0]
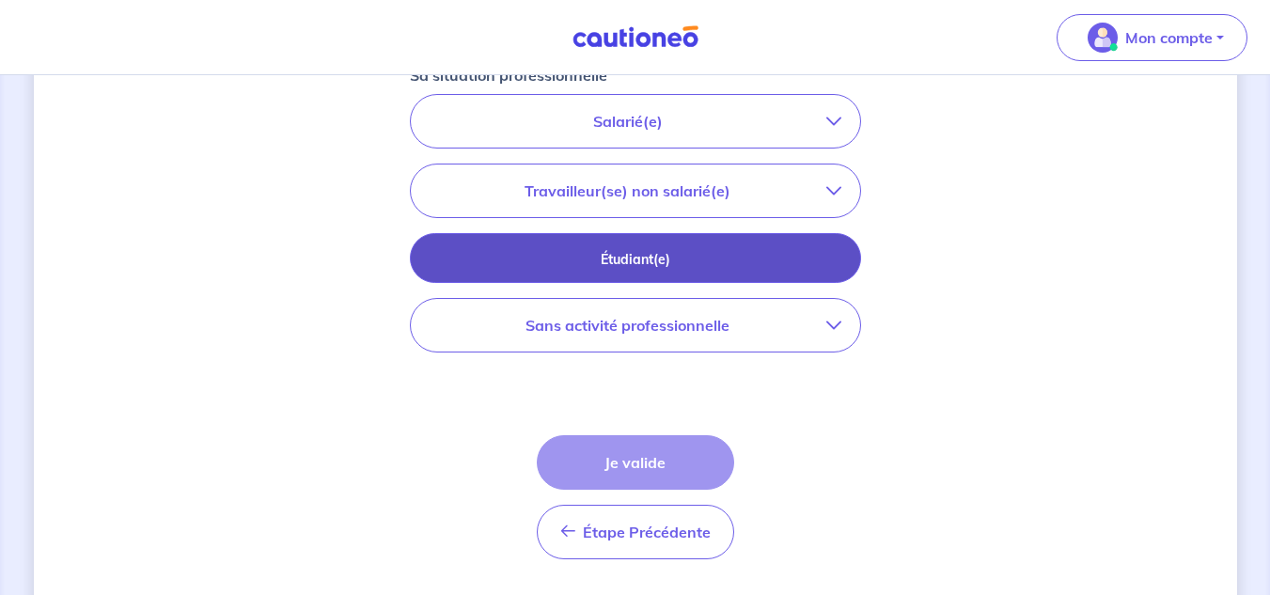
type input "Terieur"
click at [685, 252] on p "Étudiant(e)" at bounding box center [635, 259] width 404 height 21
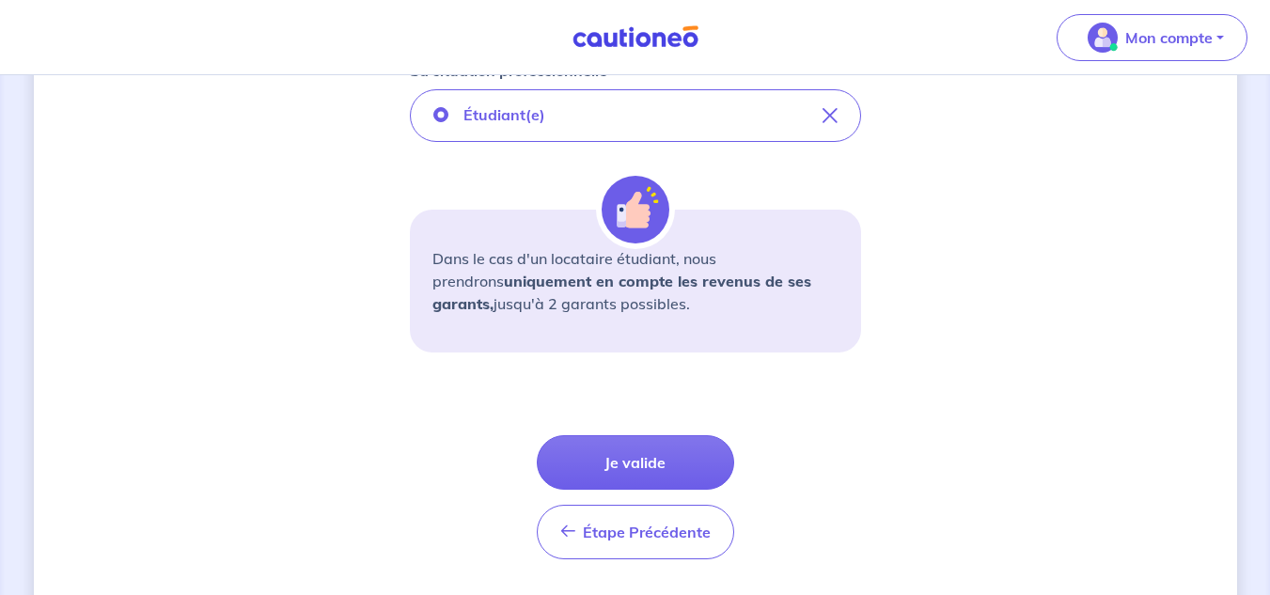
scroll to position [717, 0]
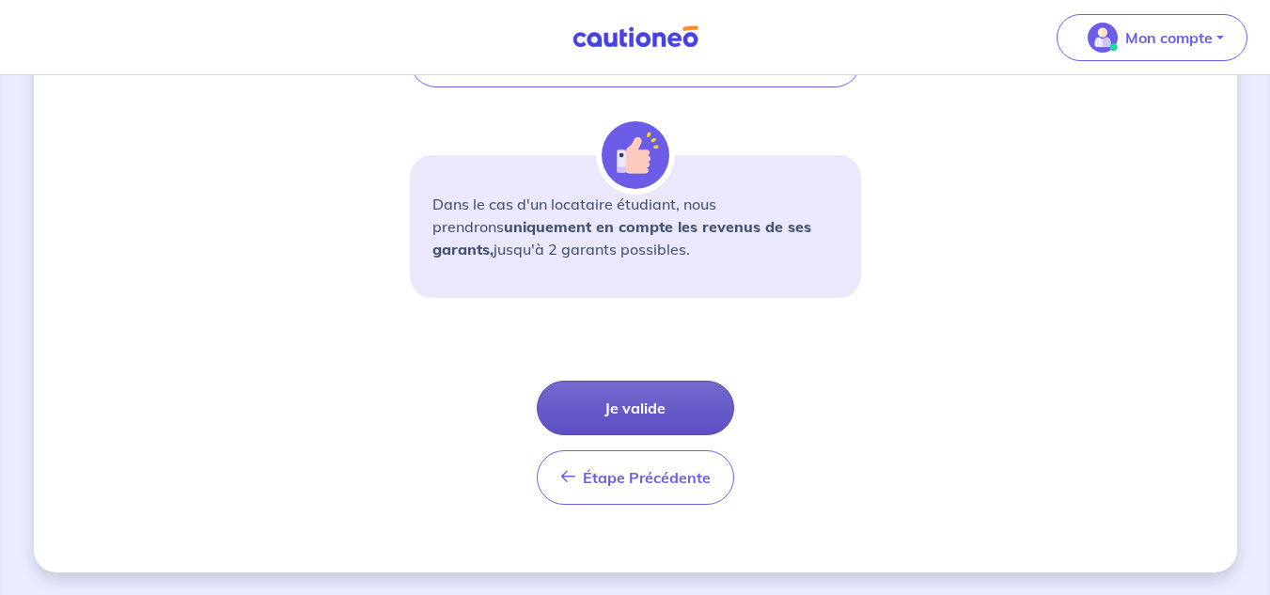
click at [653, 386] on button "Je valide" at bounding box center [635, 408] width 197 height 55
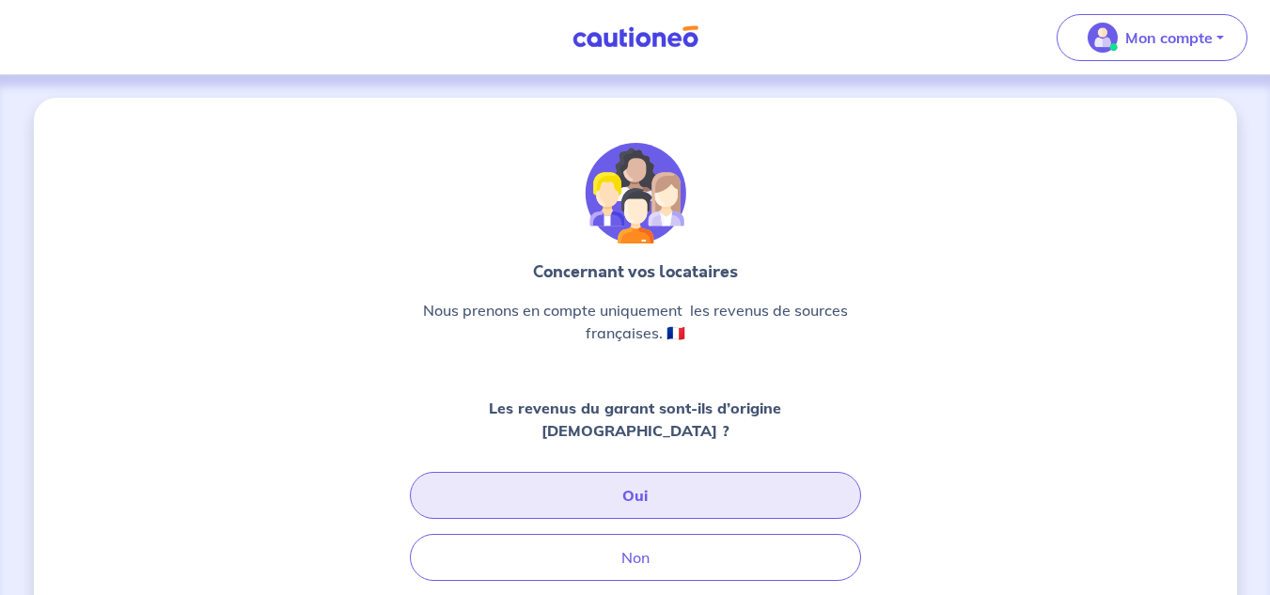
click at [637, 493] on button "Oui" at bounding box center [635, 495] width 451 height 47
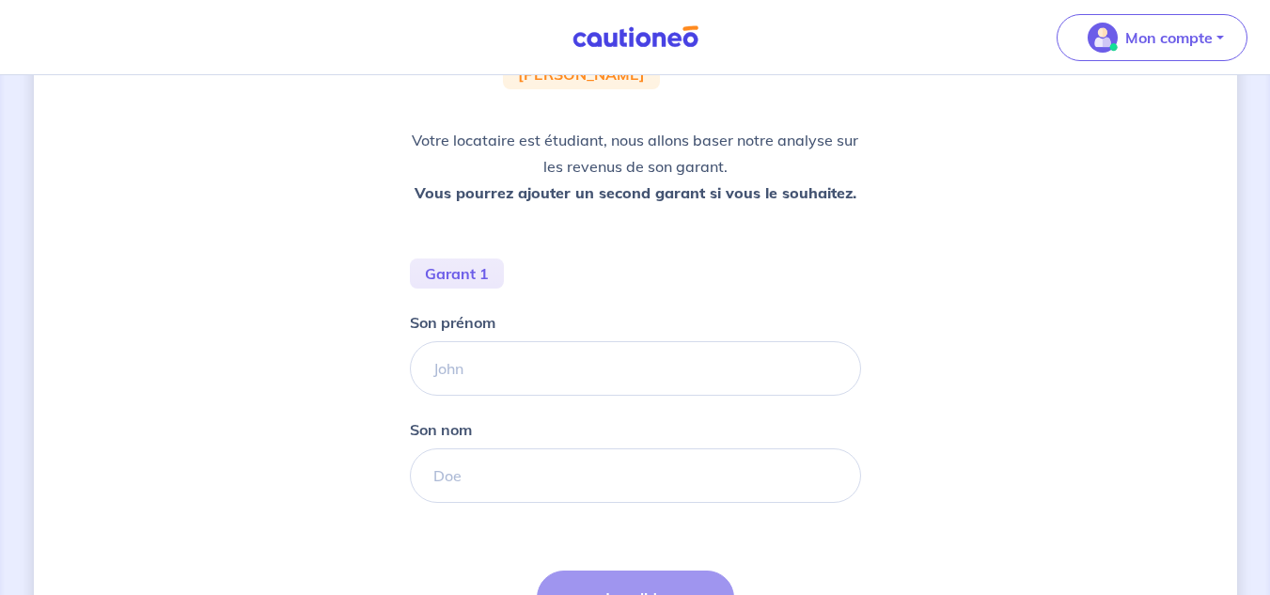
scroll to position [282, 0]
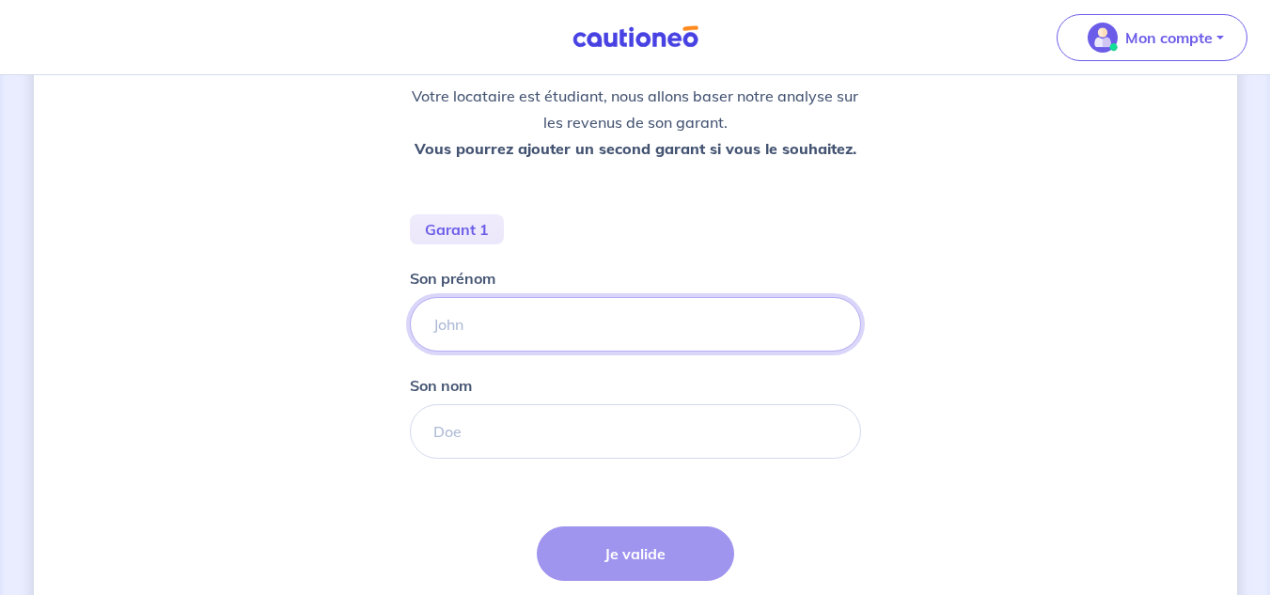
click at [488, 330] on input "Son prénom" at bounding box center [635, 324] width 451 height 55
type input "[PERSON_NAME]"
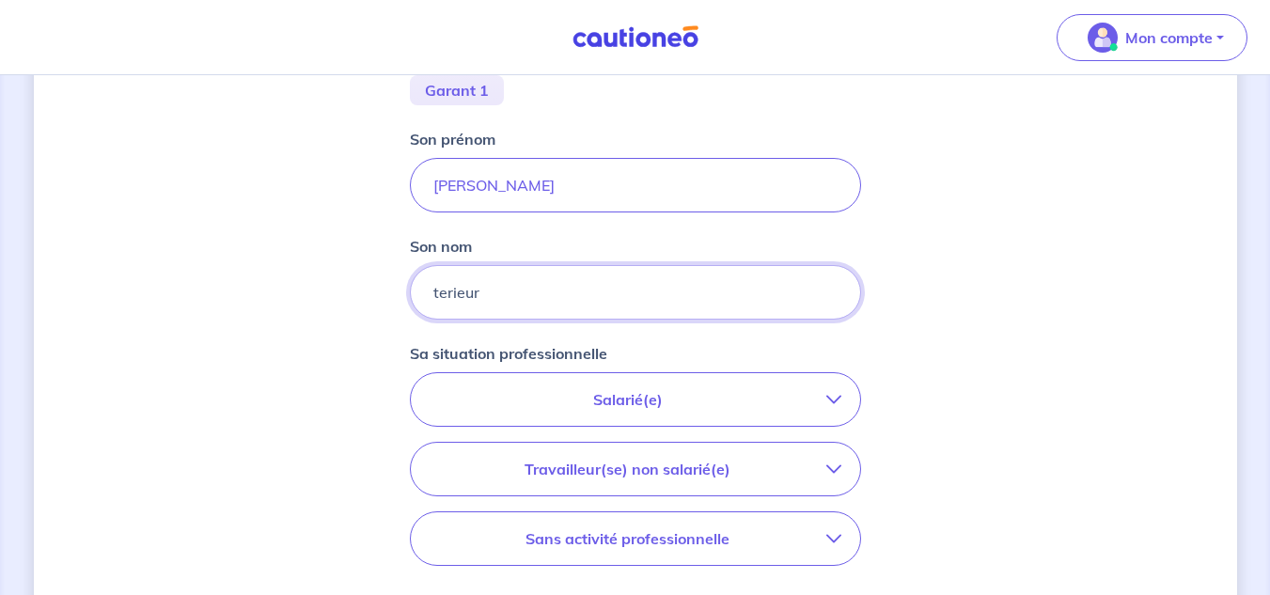
scroll to position [470, 0]
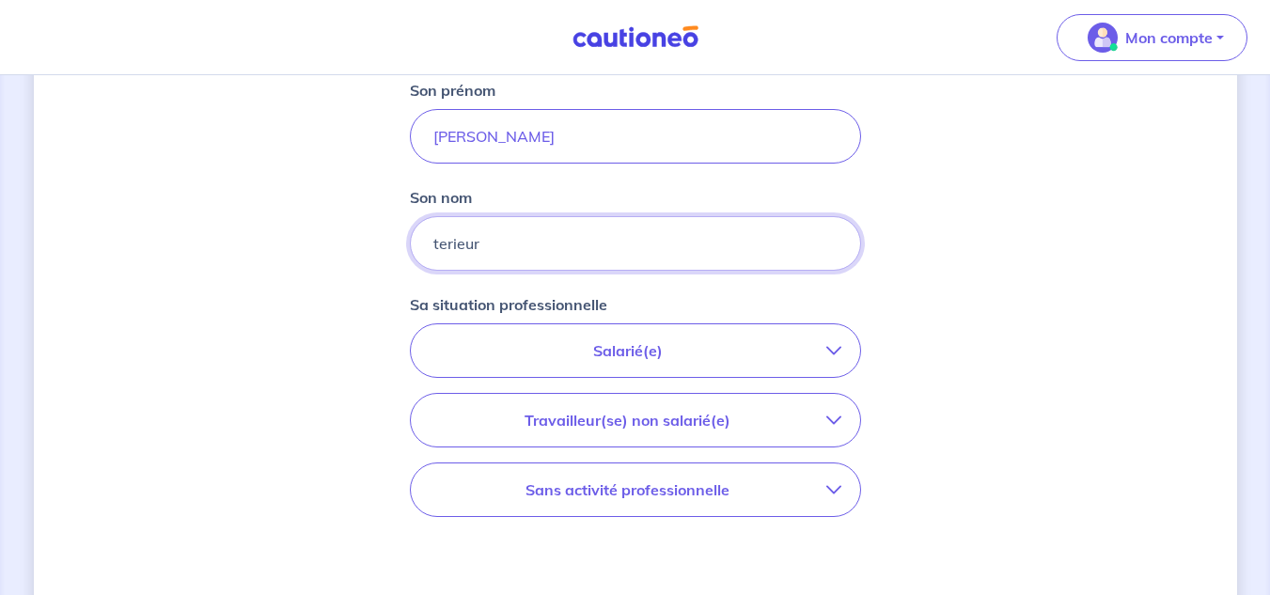
type input "terieur"
click at [649, 342] on p "Salarié(e)" at bounding box center [628, 350] width 397 height 23
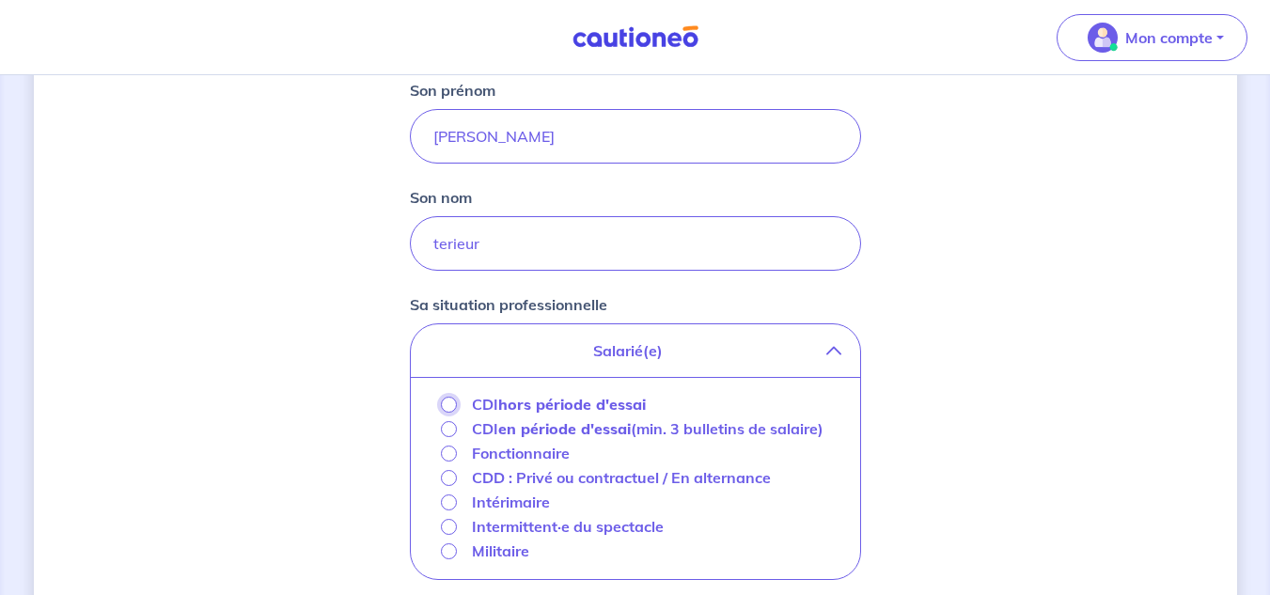
click at [446, 401] on input "CDI hors période d'essai" at bounding box center [449, 405] width 16 height 16
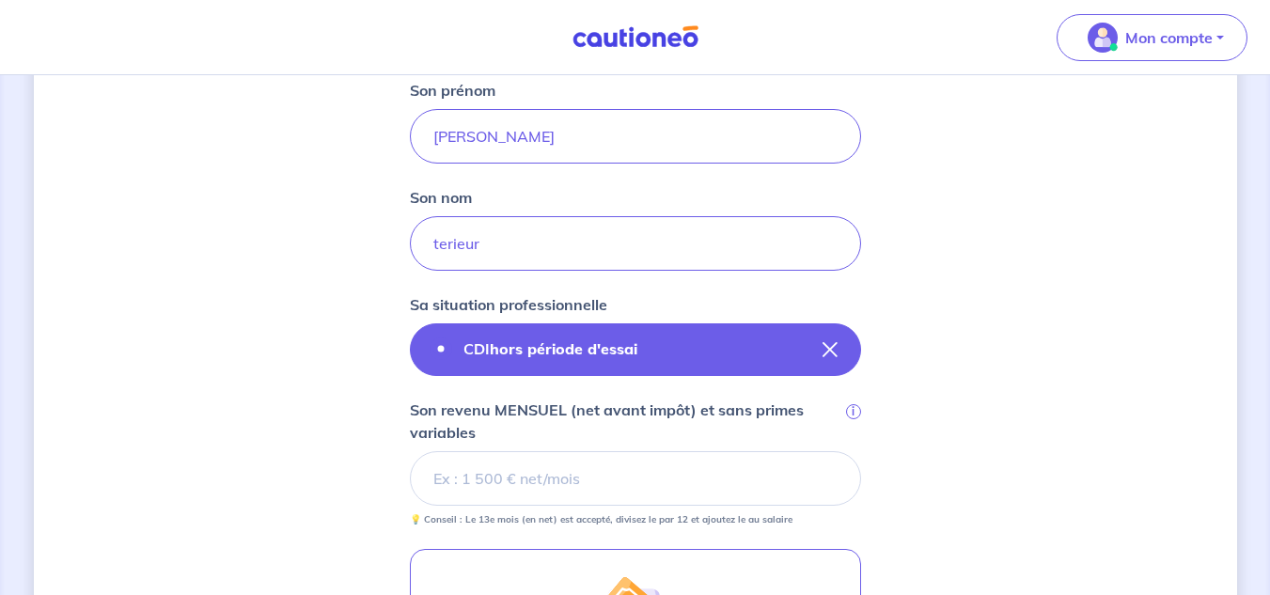
click at [436, 354] on input "CDI hors période d'essai" at bounding box center [440, 348] width 15 height 15
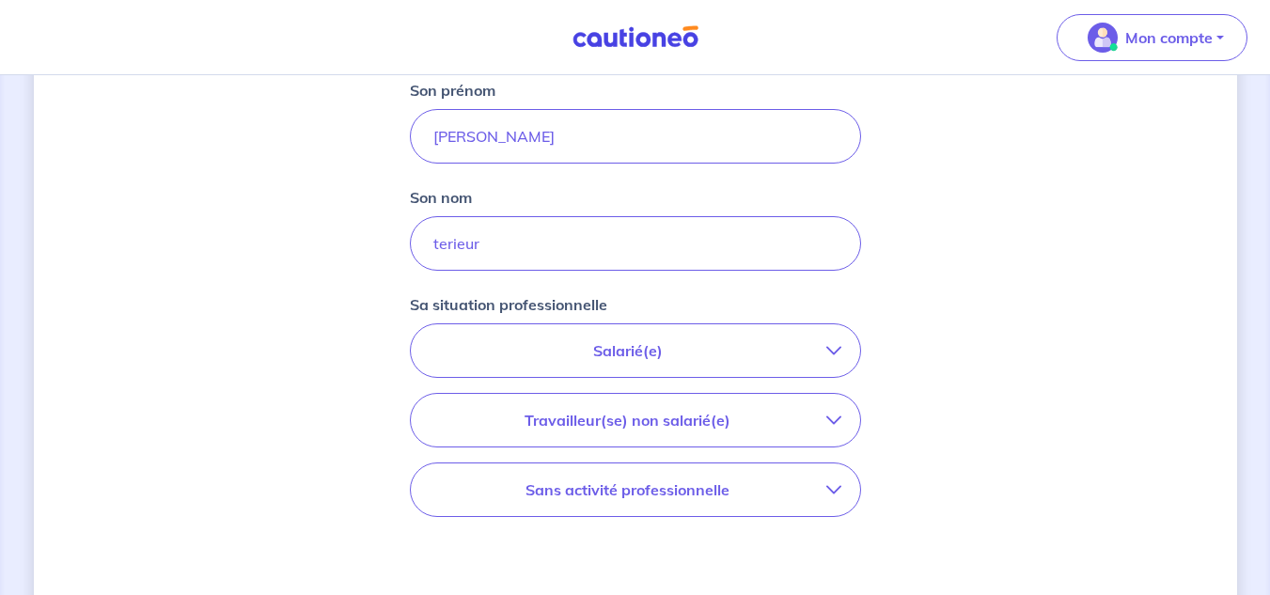
click at [448, 348] on p "Salarié(e)" at bounding box center [628, 350] width 397 height 23
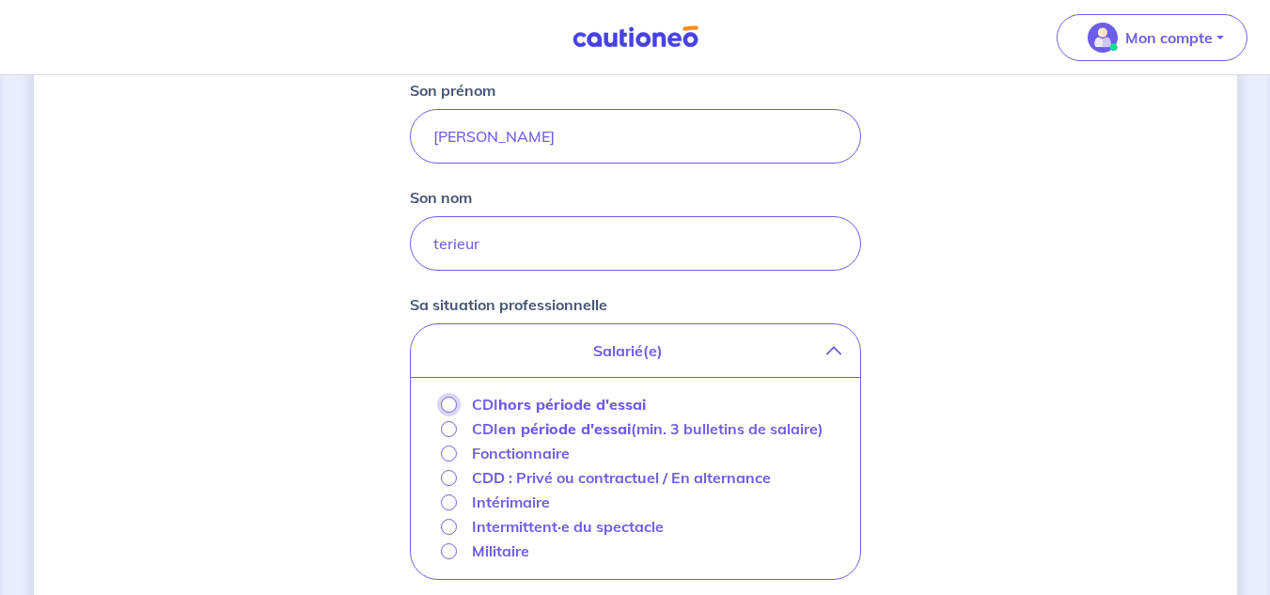
click at [449, 403] on input "CDI hors période d'essai" at bounding box center [449, 405] width 16 height 16
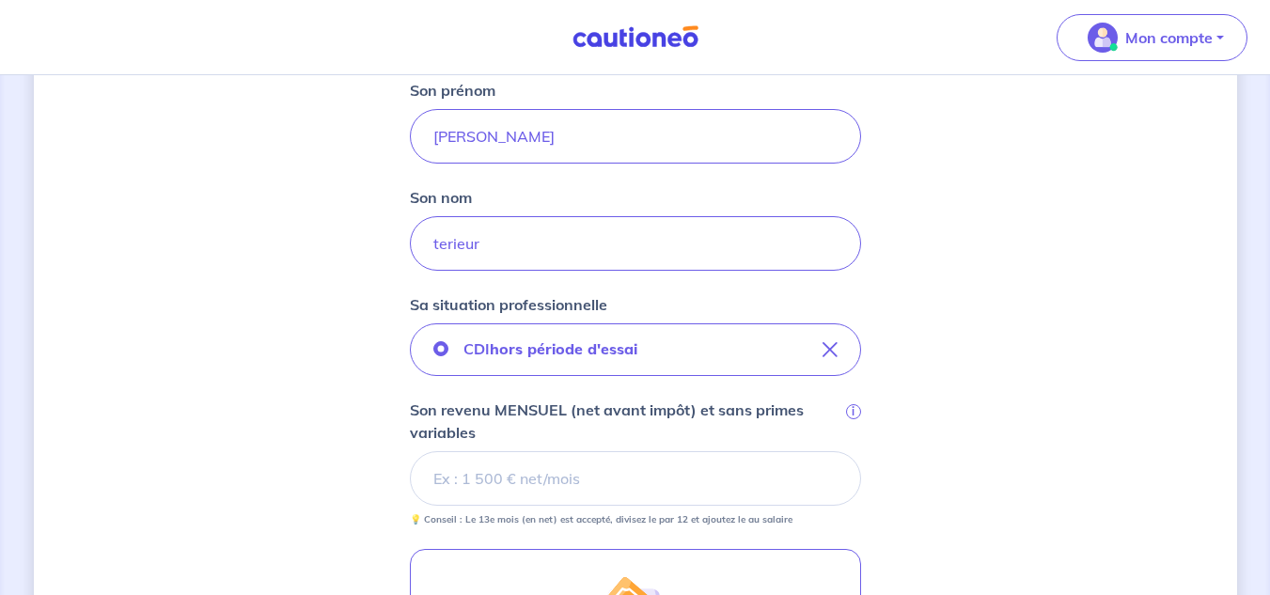
click at [533, 484] on input "Son revenu MENSUEL (net avant impôt) et sans primes variables i" at bounding box center [635, 478] width 451 height 55
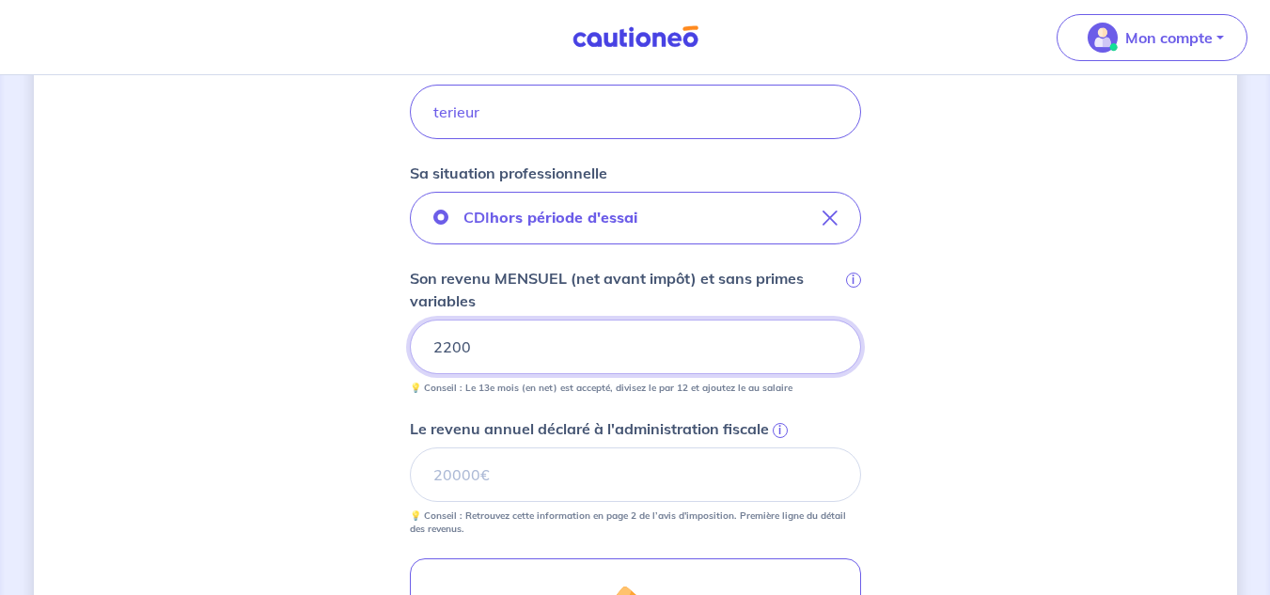
scroll to position [658, 0]
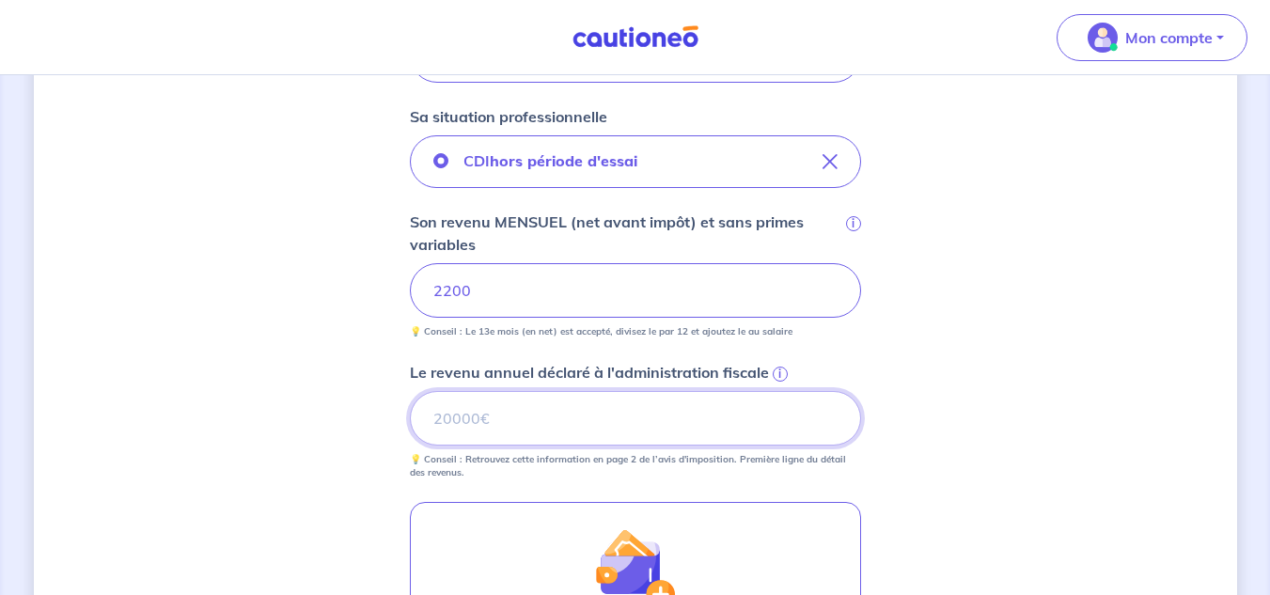
click at [532, 423] on input "Le revenu annuel déclaré à l'administration fiscale i" at bounding box center [635, 418] width 451 height 55
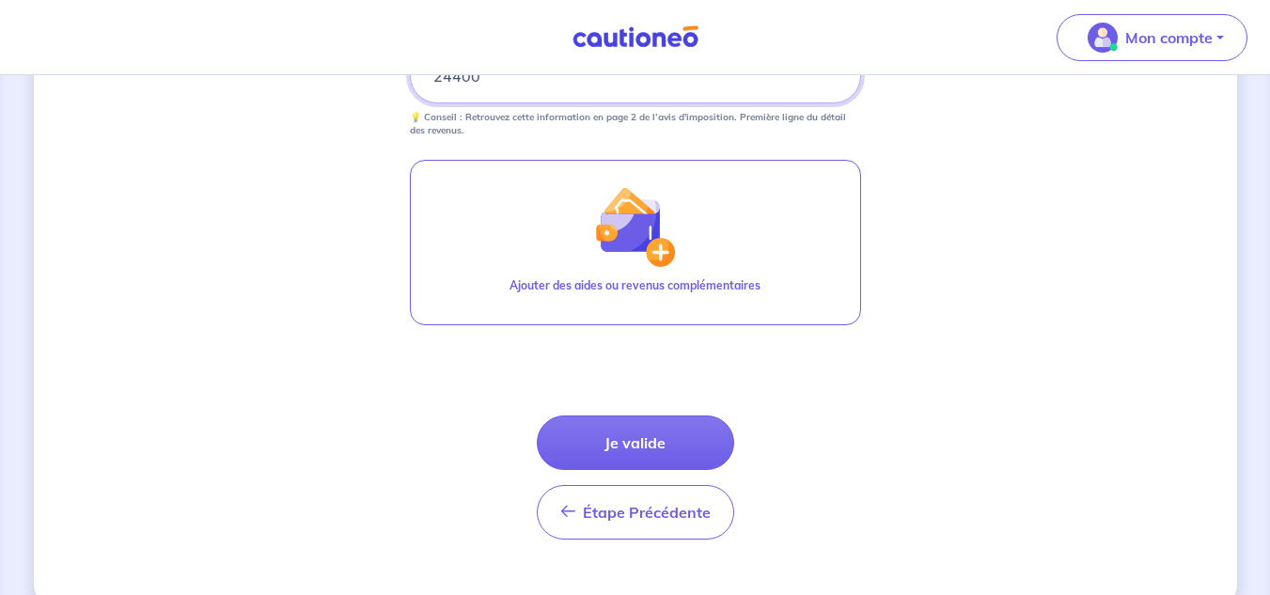
scroll to position [1034, 0]
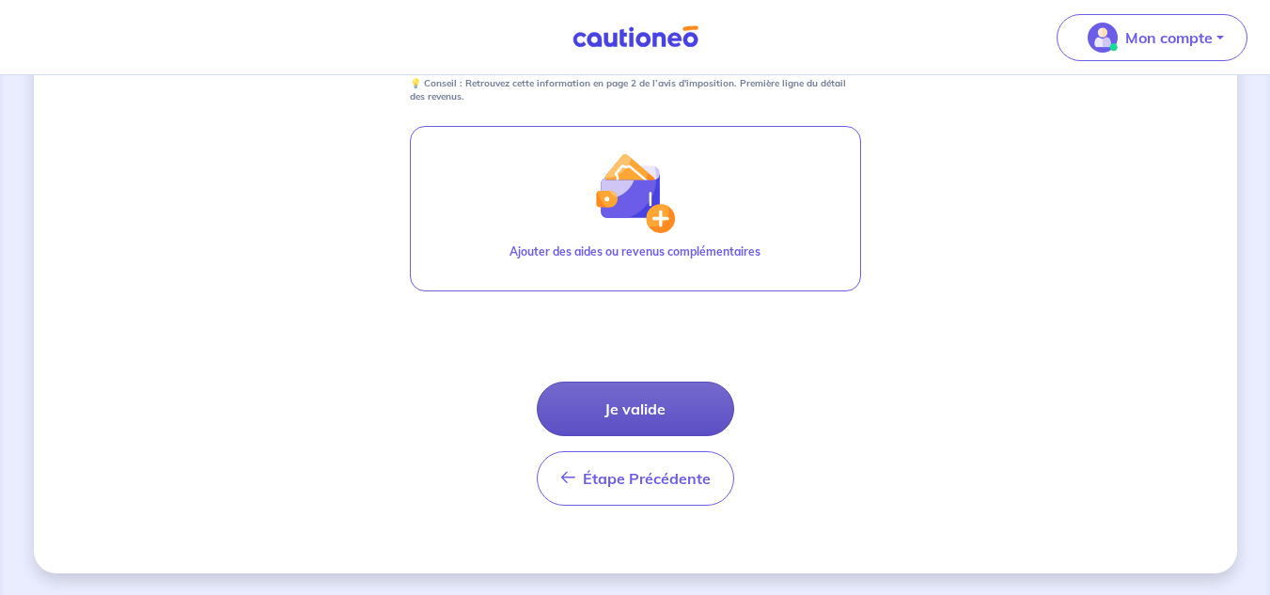
type input "24400"
click at [605, 401] on button "Je valide" at bounding box center [635, 409] width 197 height 55
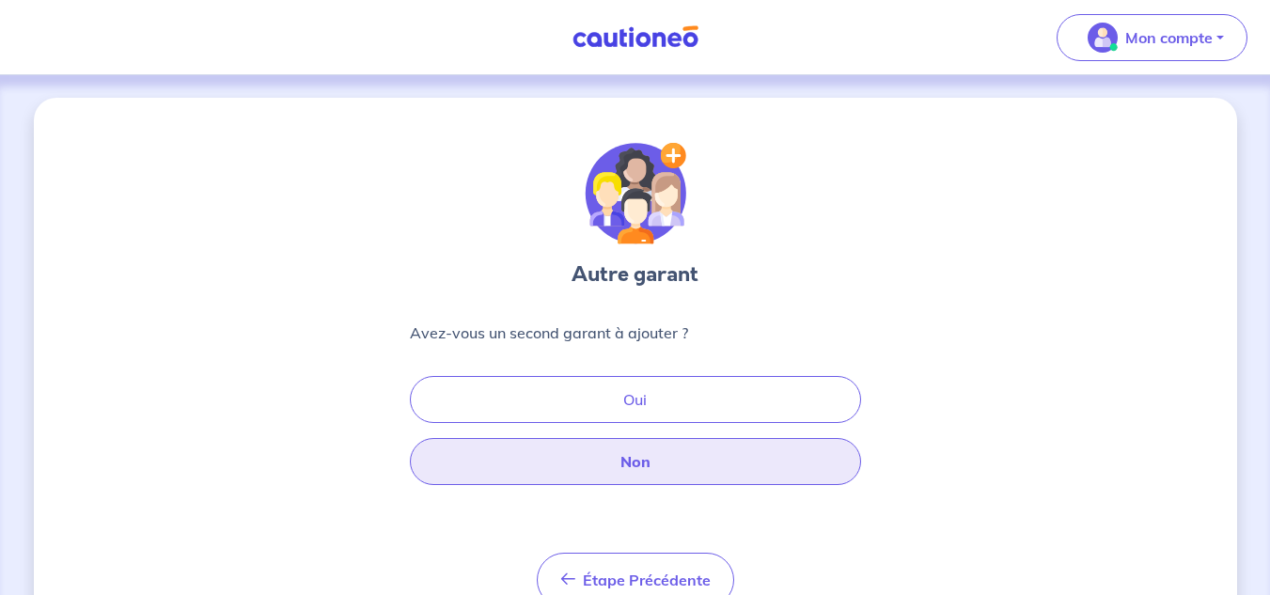
click at [622, 461] on button "Non" at bounding box center [635, 461] width 451 height 47
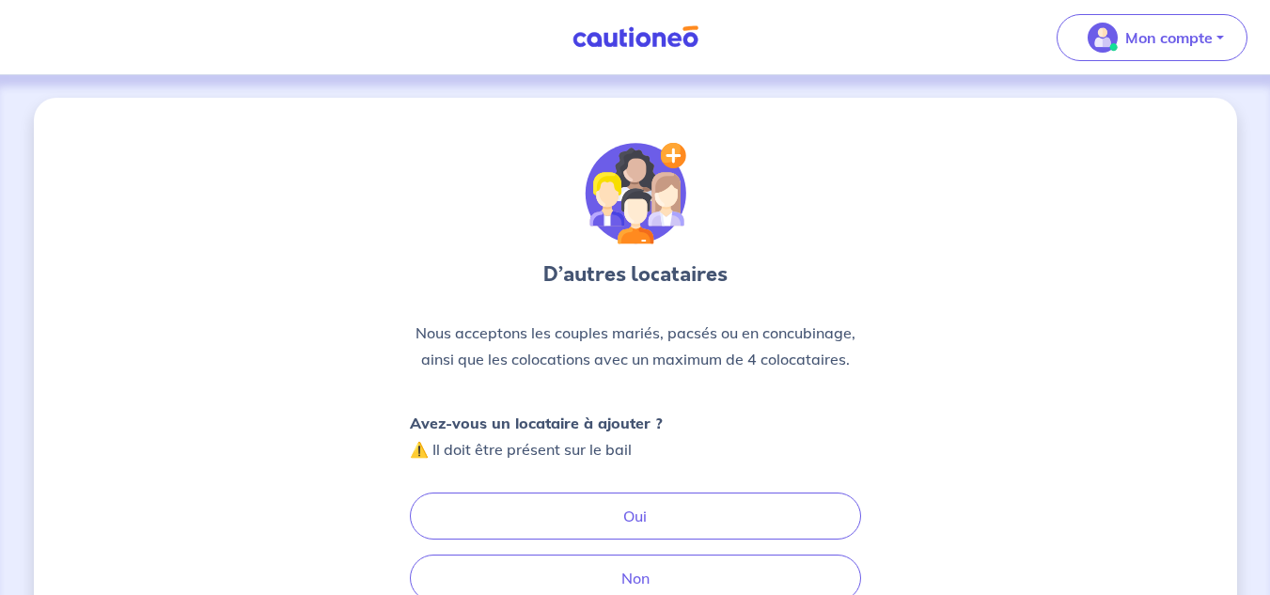
scroll to position [94, 0]
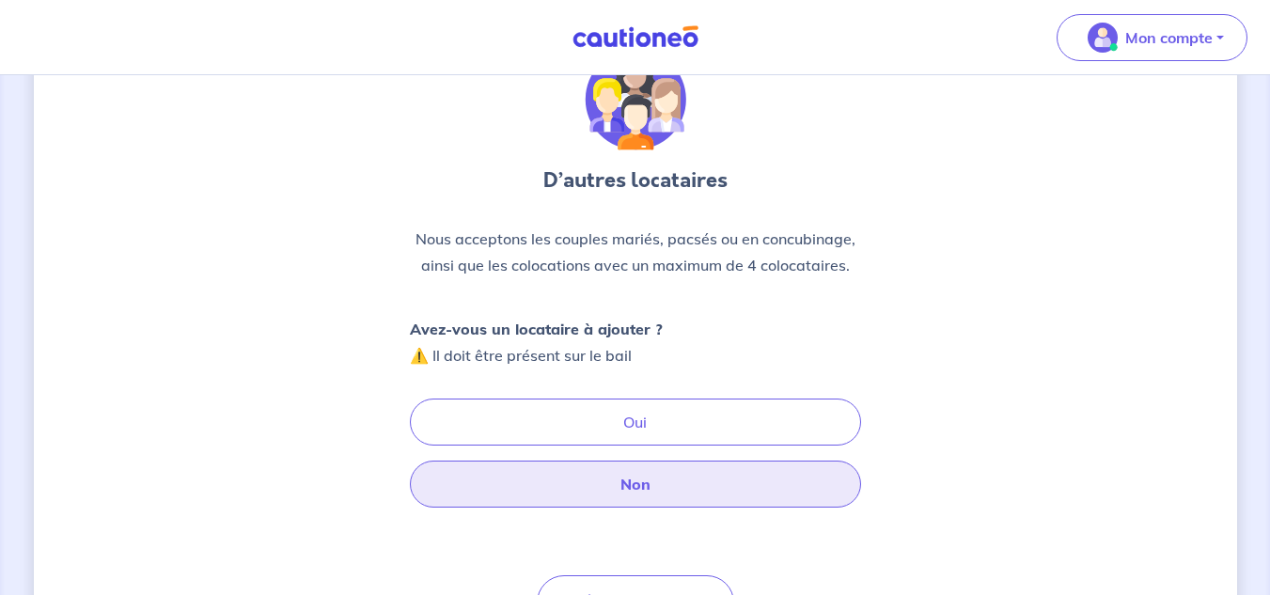
click at [631, 478] on button "Non" at bounding box center [635, 484] width 451 height 47
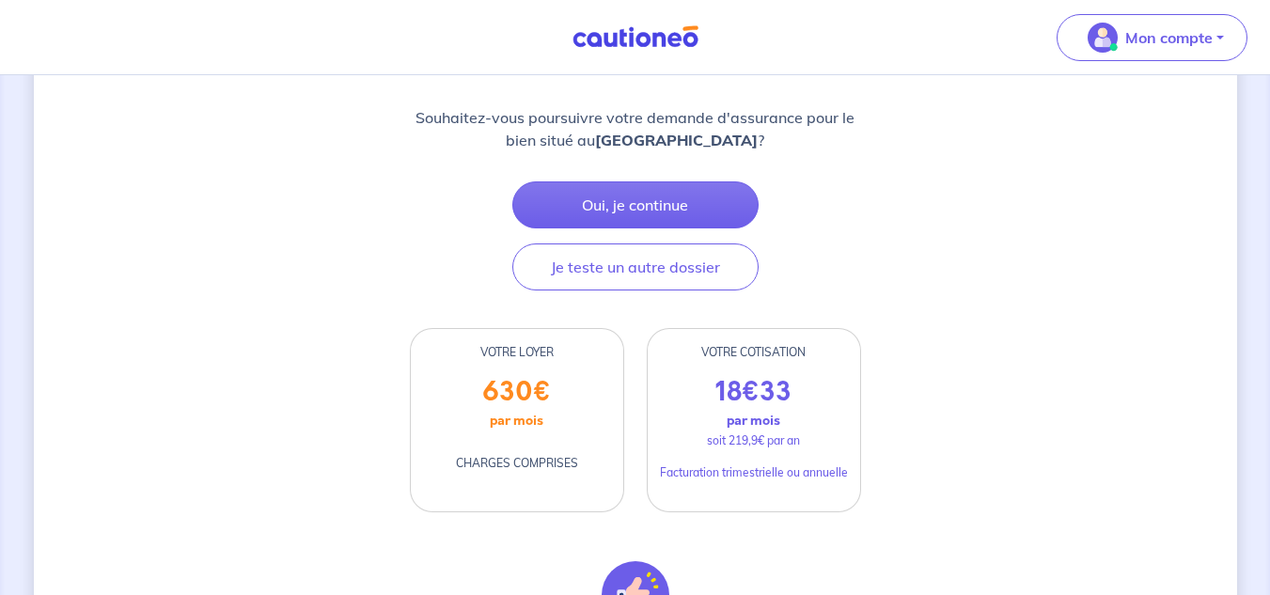
scroll to position [282, 0]
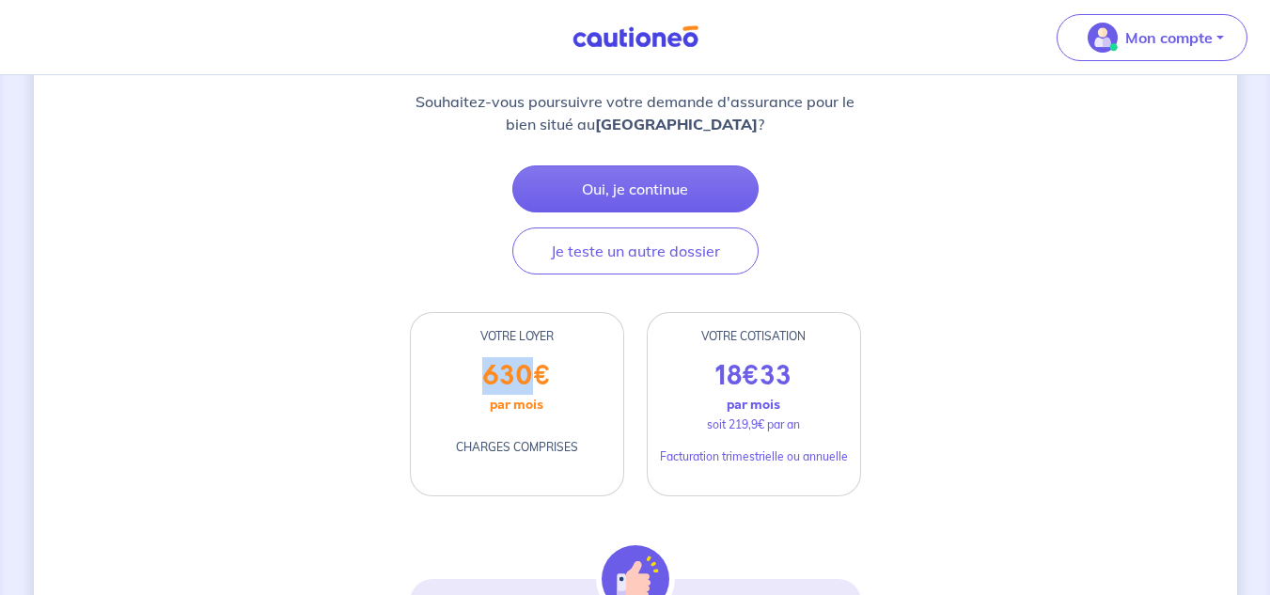
drag, startPoint x: 501, startPoint y: 364, endPoint x: 539, endPoint y: 356, distance: 38.4
click at [539, 356] on div "VOTRE LOYER 630 € par mois CHARGES COMPRISES" at bounding box center [517, 404] width 214 height 184
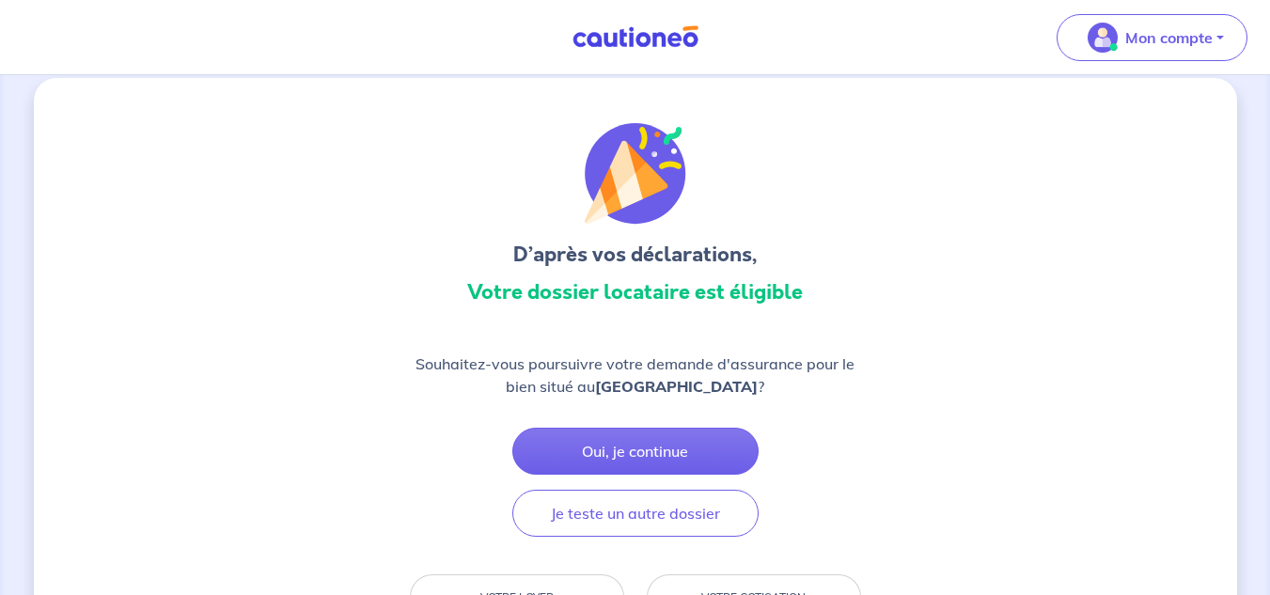
scroll to position [0, 0]
